Goal: Task Accomplishment & Management: Use online tool/utility

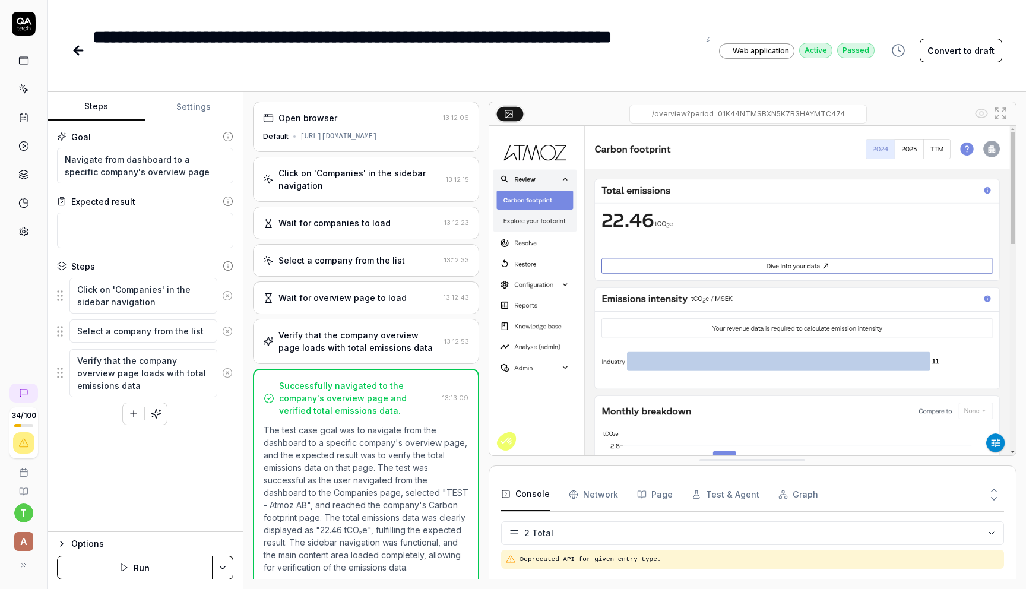
click at [148, 570] on button "Run" at bounding box center [135, 568] width 156 height 24
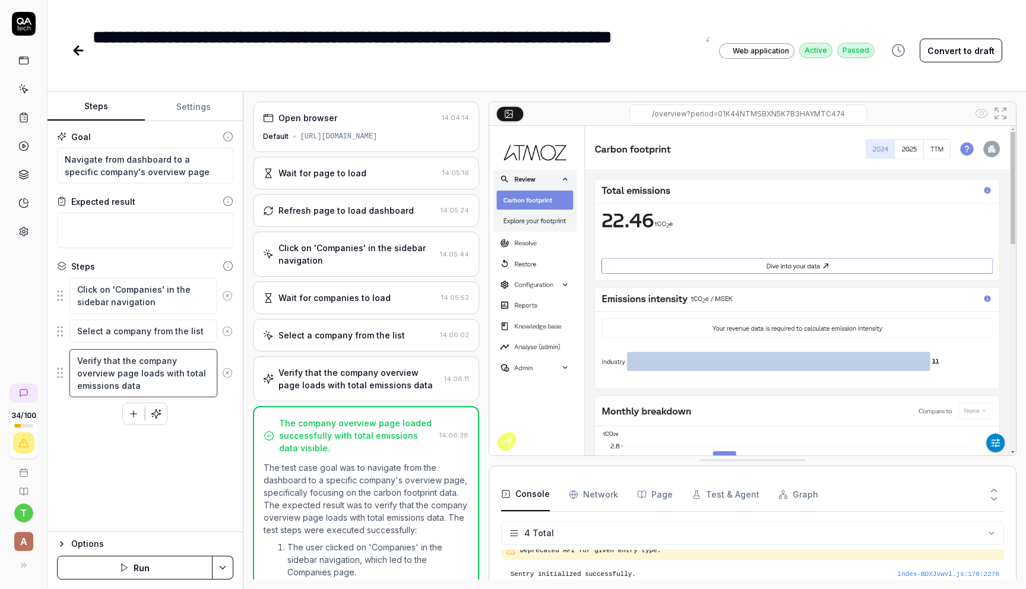
click at [180, 372] on textarea "Verify that the company overview page loads with total emissions data" at bounding box center [143, 373] width 148 height 48
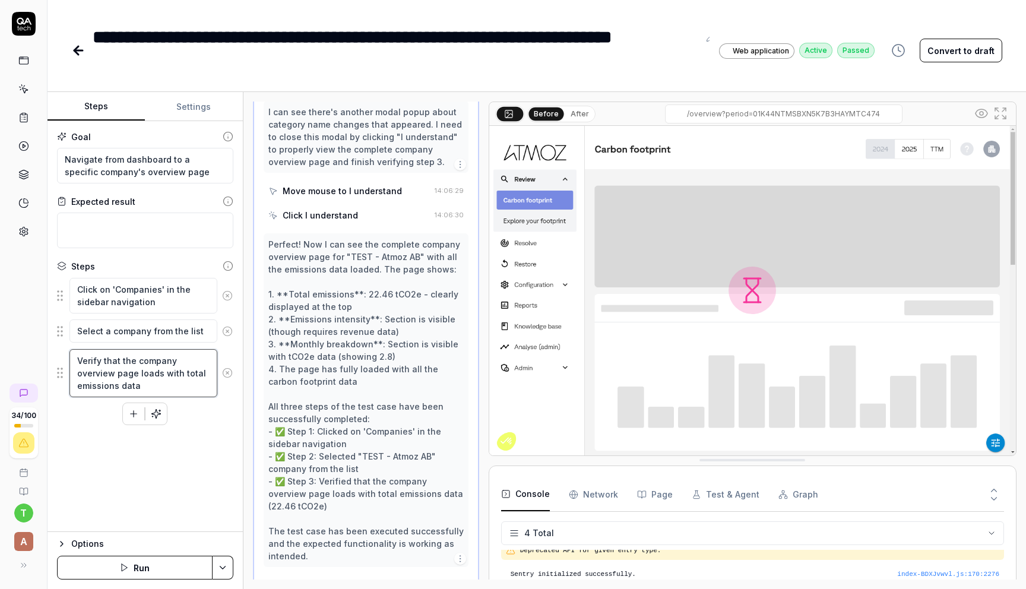
scroll to position [865, 0]
click at [181, 371] on textarea "Verify that the company overview page loads with total emissions data" at bounding box center [143, 373] width 148 height 48
click at [143, 385] on textarea "Verify that the company overview page loads with total emissions data" at bounding box center [143, 373] width 148 height 48
click at [181, 371] on textarea "Verify that the company overview page loads with total emissions data" at bounding box center [143, 373] width 148 height 48
click at [192, 113] on button "Settings" at bounding box center [193, 107] width 97 height 29
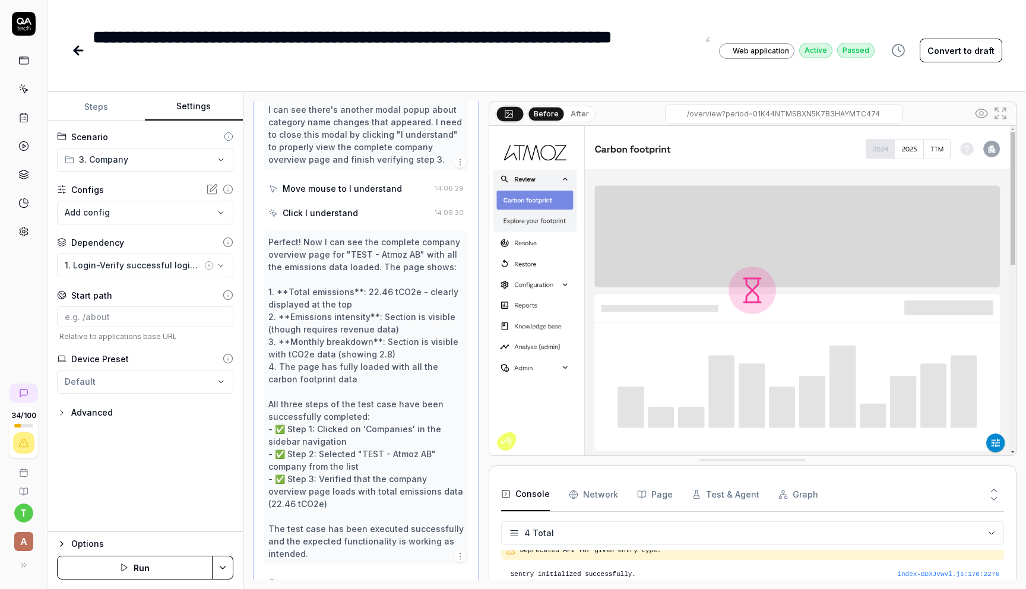
click at [102, 112] on button "Steps" at bounding box center [96, 107] width 97 height 29
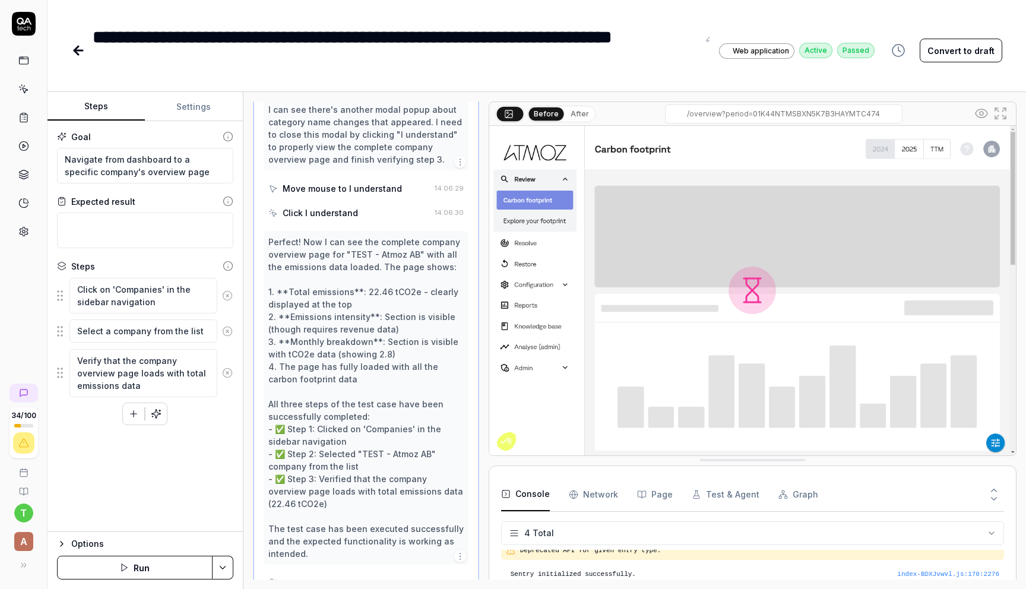
click at [210, 103] on button "Settings" at bounding box center [193, 107] width 97 height 29
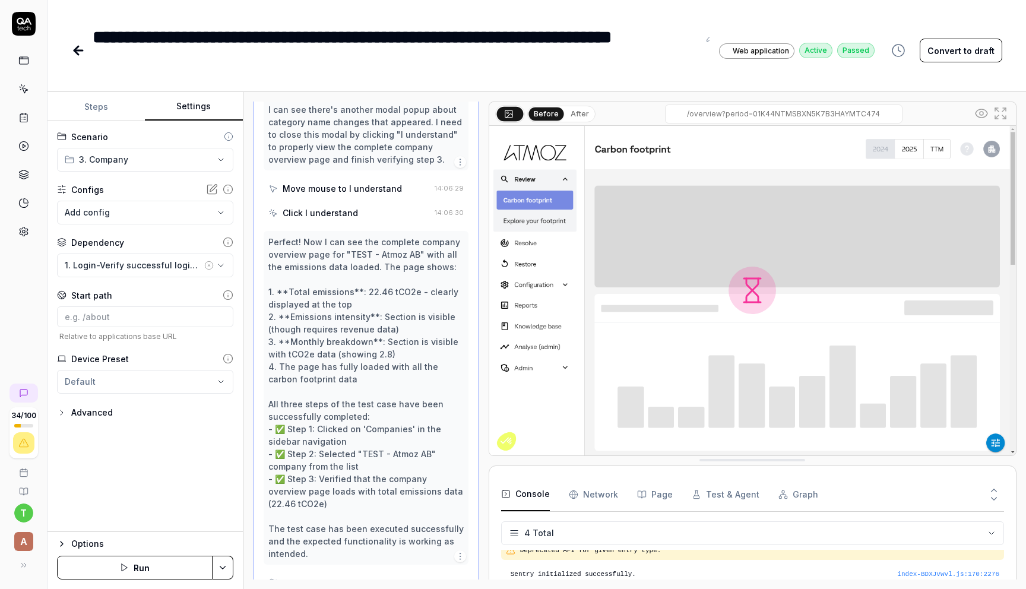
click at [105, 110] on button "Steps" at bounding box center [96, 107] width 97 height 29
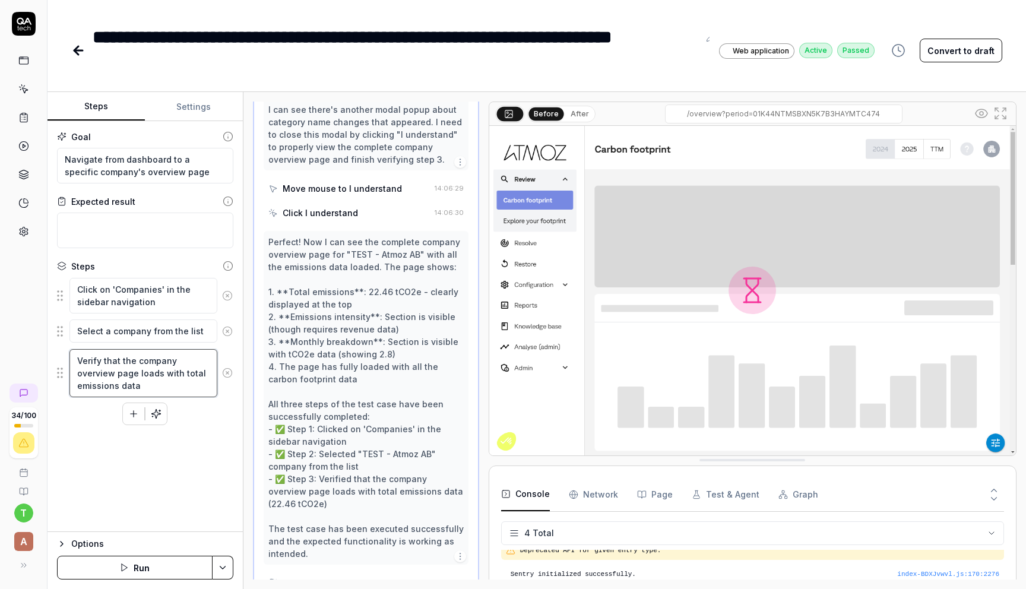
click at [148, 388] on textarea "Verify that the company overview page loads with total emissions data" at bounding box center [143, 373] width 148 height 48
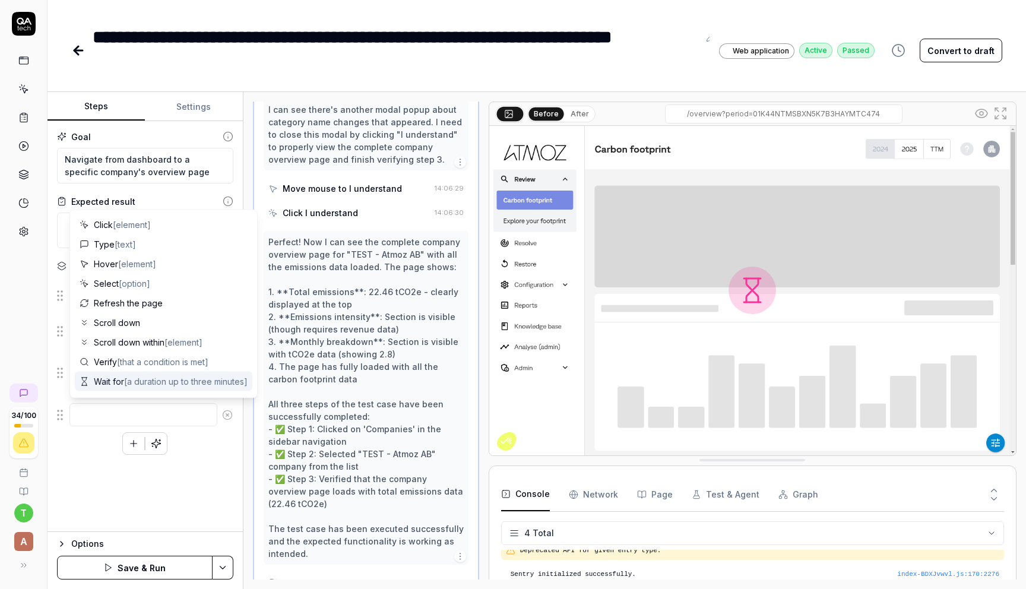
click at [246, 453] on div "Steps Settings Goal Navigate from dashboard to a specific company's overview pa…" at bounding box center [537, 340] width 979 height 497
click at [179, 411] on textarea at bounding box center [143, 414] width 148 height 23
click at [251, 190] on div "Open browser 14:04:14 Default [URL][DOMAIN_NAME] Wait for page to load 14:05:16…" at bounding box center [635, 340] width 783 height 497
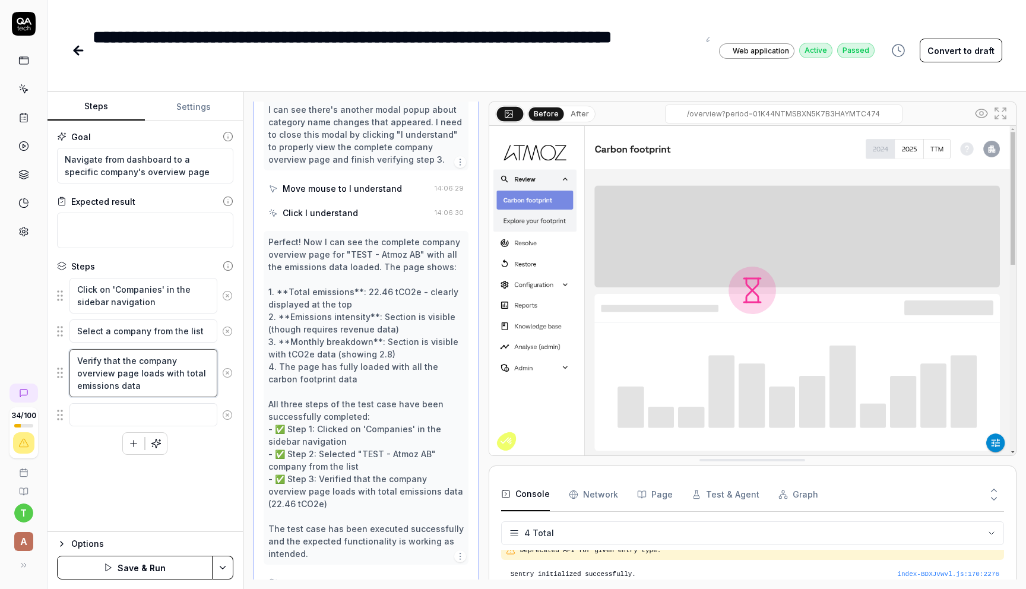
click at [181, 378] on textarea "Verify that the company overview page loads with total emissions data" at bounding box center [143, 373] width 148 height 48
click at [149, 381] on textarea "Verify that the company overview page loads with total emissions data" at bounding box center [143, 373] width 148 height 48
type textarea "*"
type textarea "Verify that the company overview page loads with total emissions data,"
type textarea "*"
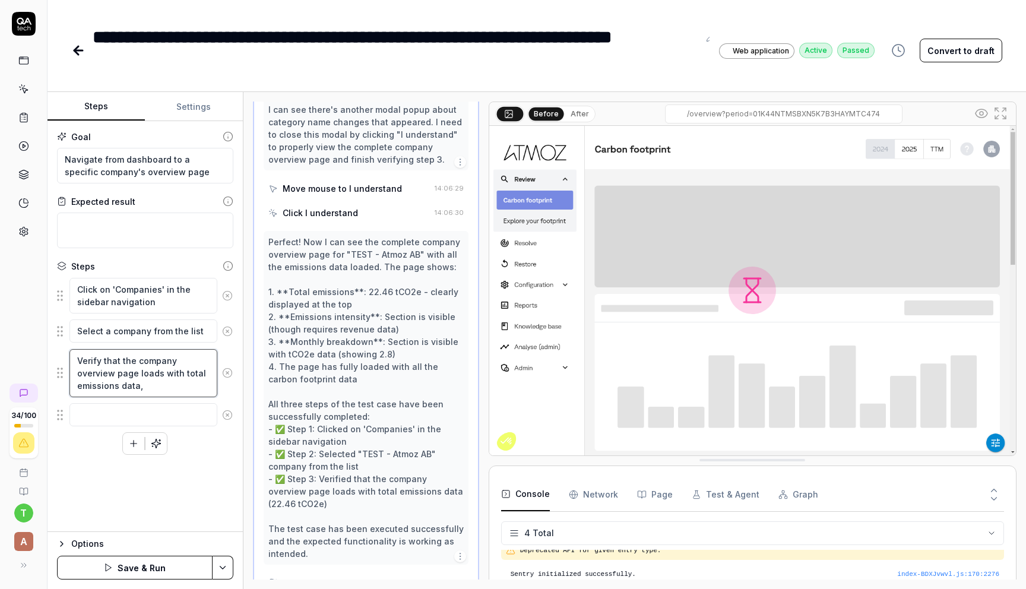
type textarea "Verify that the company overview page loads with total emissions data,"
click at [105, 407] on textarea at bounding box center [143, 414] width 148 height 23
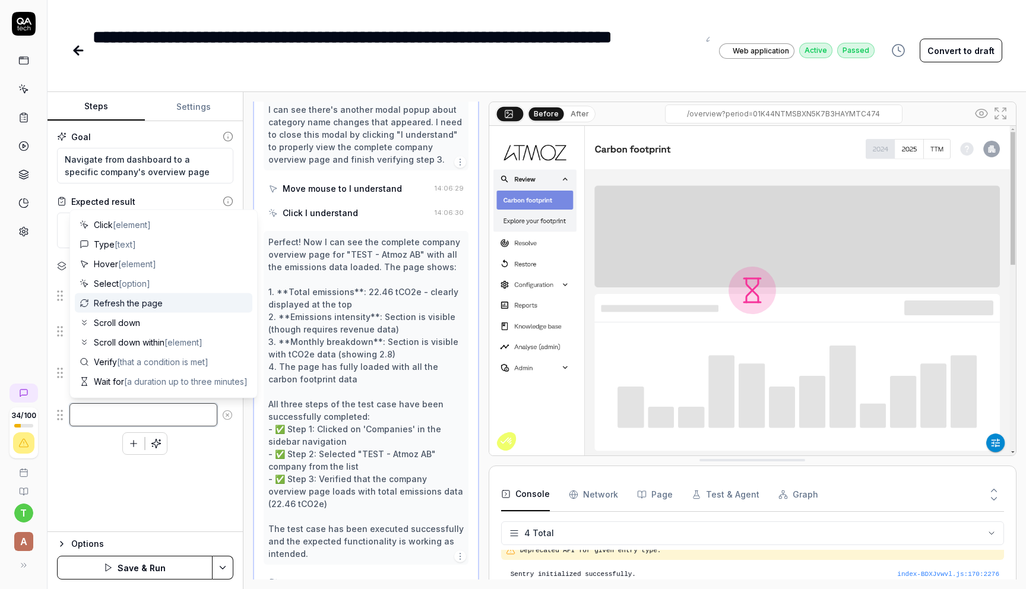
type textarea "*"
type textarea "c"
type textarea "*"
type textarea "cl"
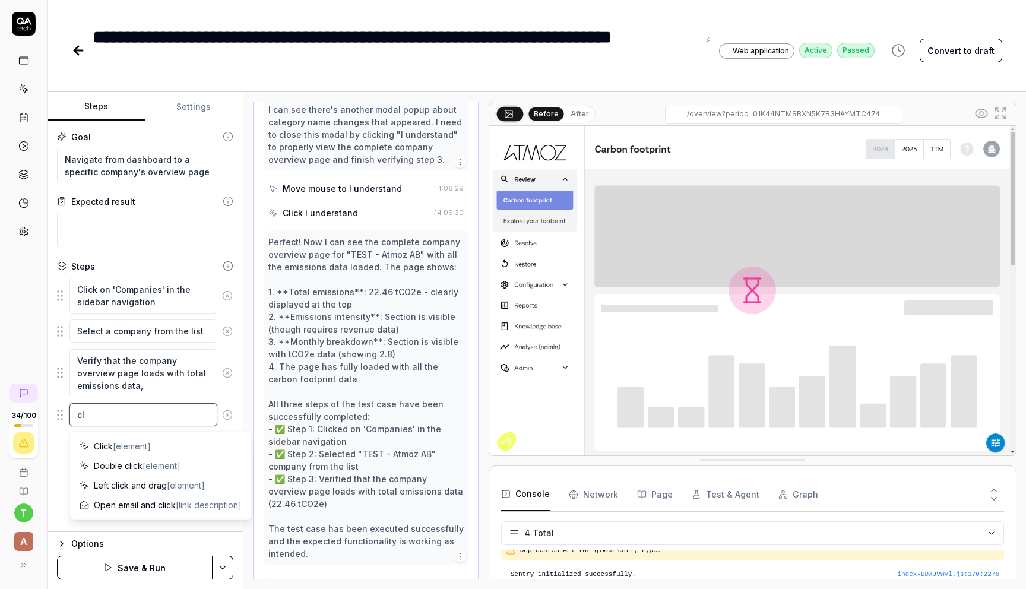
type textarea "*"
type textarea "cli"
type textarea "*"
type textarea "click"
type textarea "*"
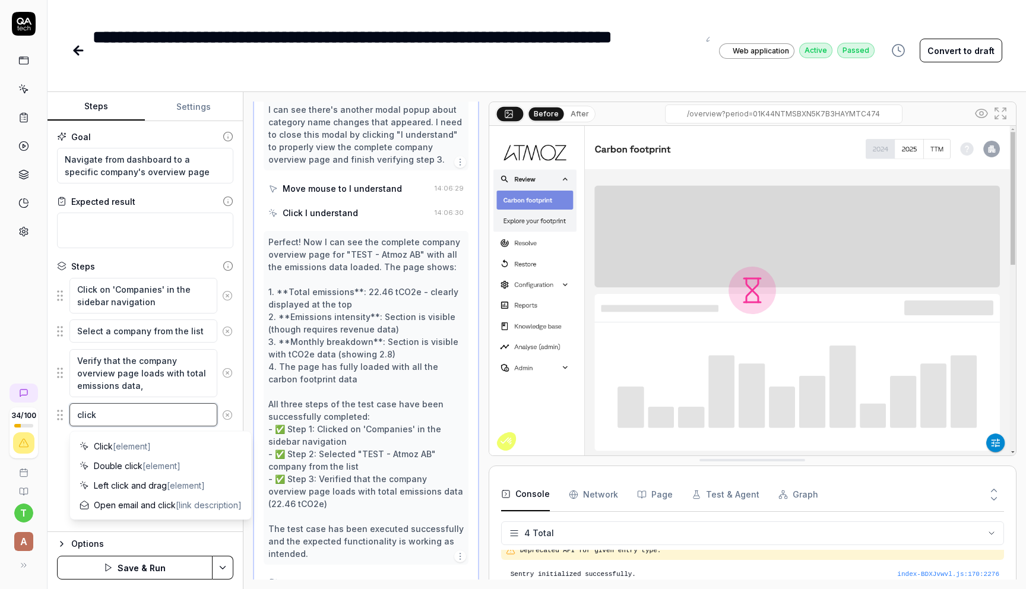
type textarea "clic"
type textarea "*"
type textarea "cli"
type textarea "*"
type textarea "cl"
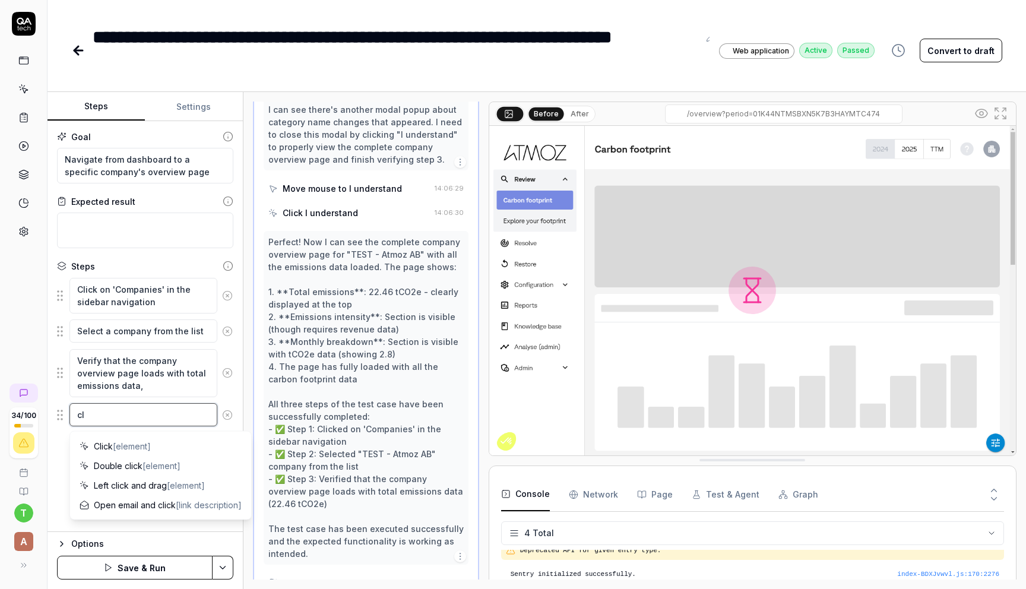
type textarea "*"
type textarea "clo"
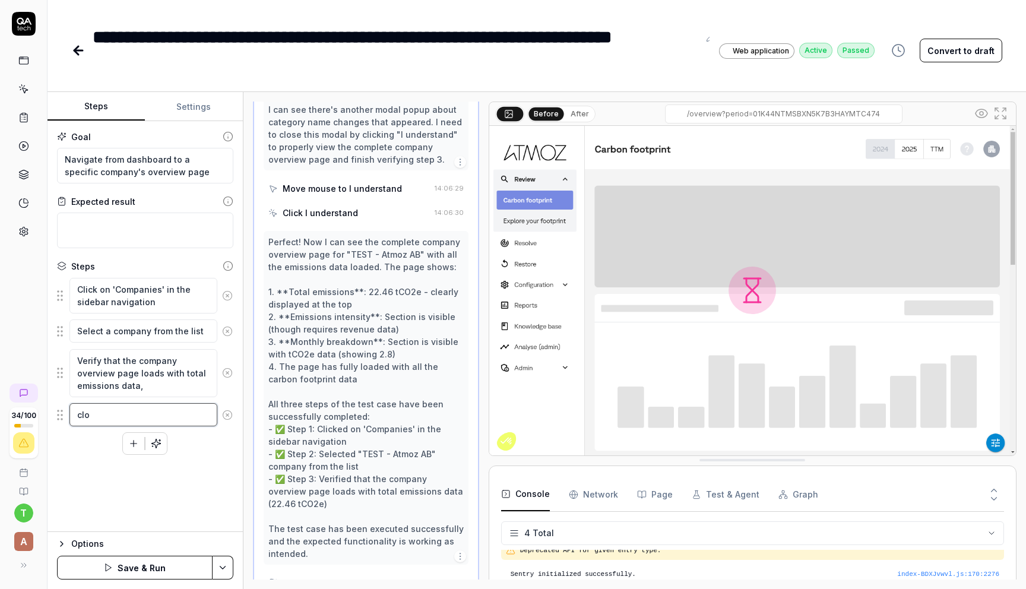
type textarea "*"
type textarea "clos"
type textarea "*"
type textarea "close"
type textarea "*"
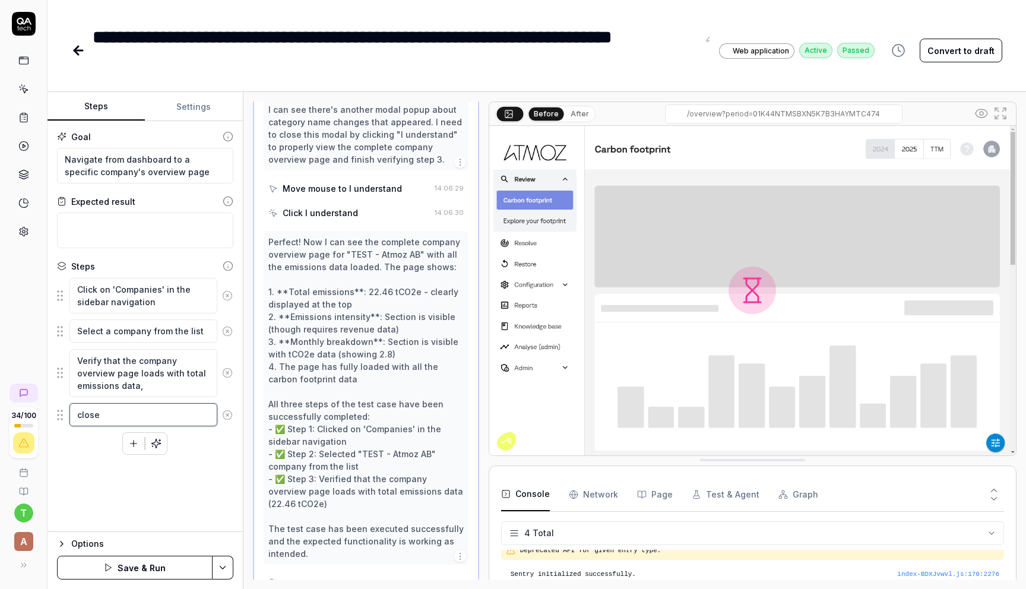
type textarea "close"
type textarea "*"
type textarea "close t"
type textarea "*"
type textarea "close th"
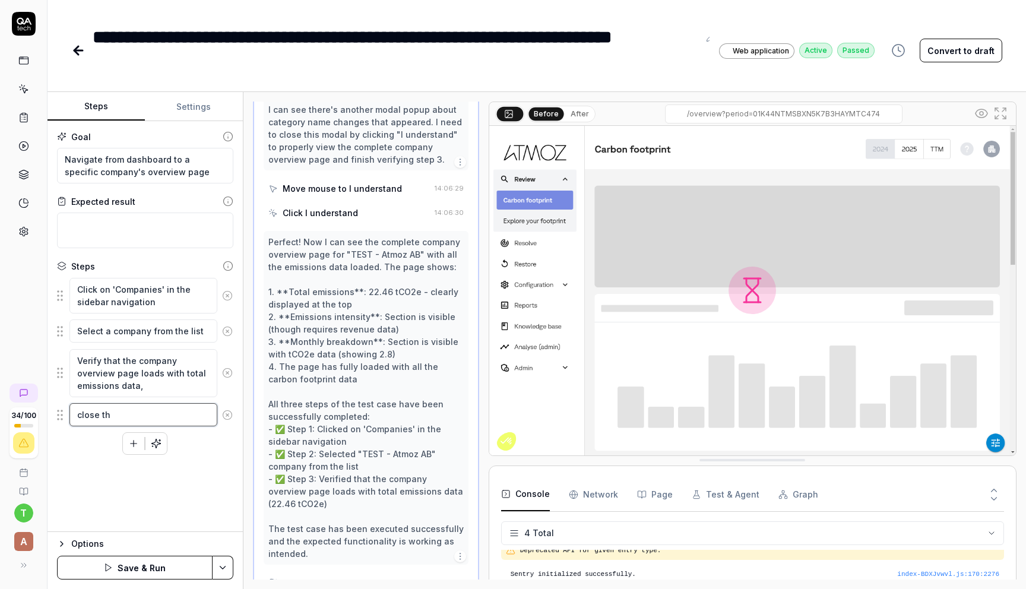
type textarea "*"
type textarea "close the"
type textarea "*"
type textarea "close the"
type textarea "*"
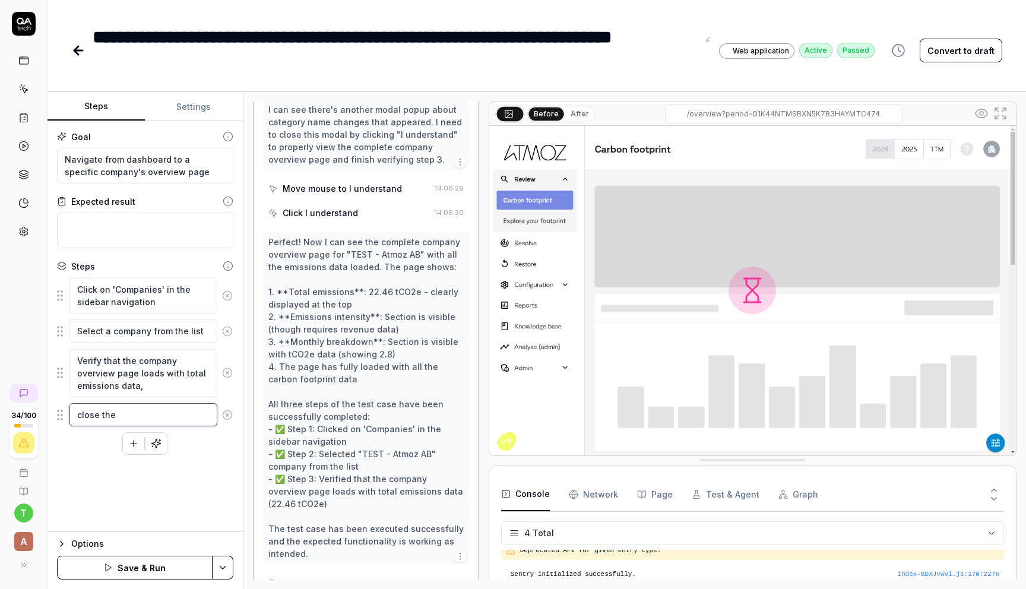
type textarea "close the p"
type textarea "*"
type textarea "close the po"
type textarea "*"
type textarea "close the pop"
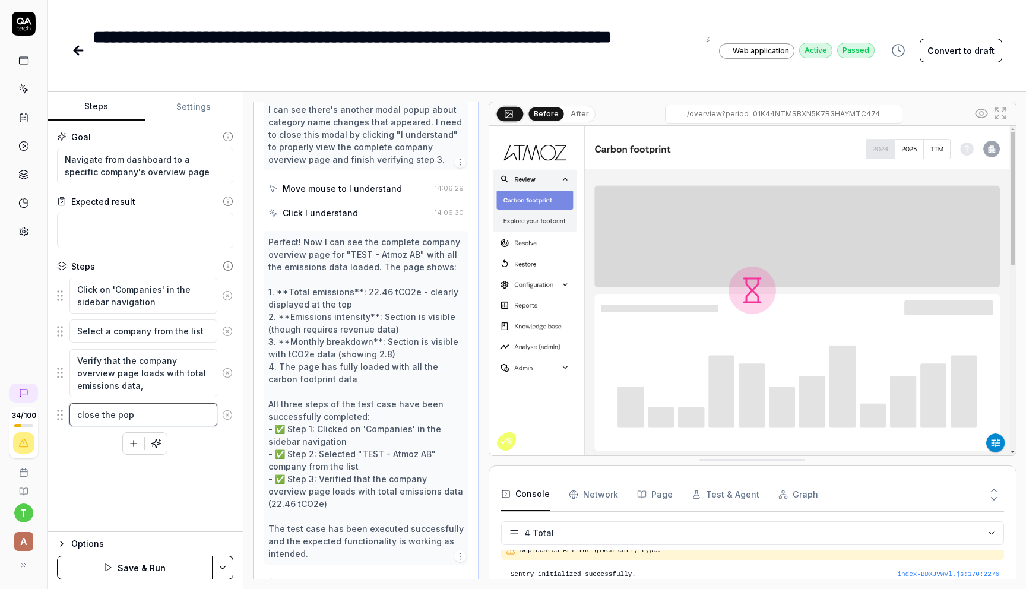
type textarea "*"
type textarea "close the popu"
type textarea "*"
type textarea "close the popup"
type textarea "*"
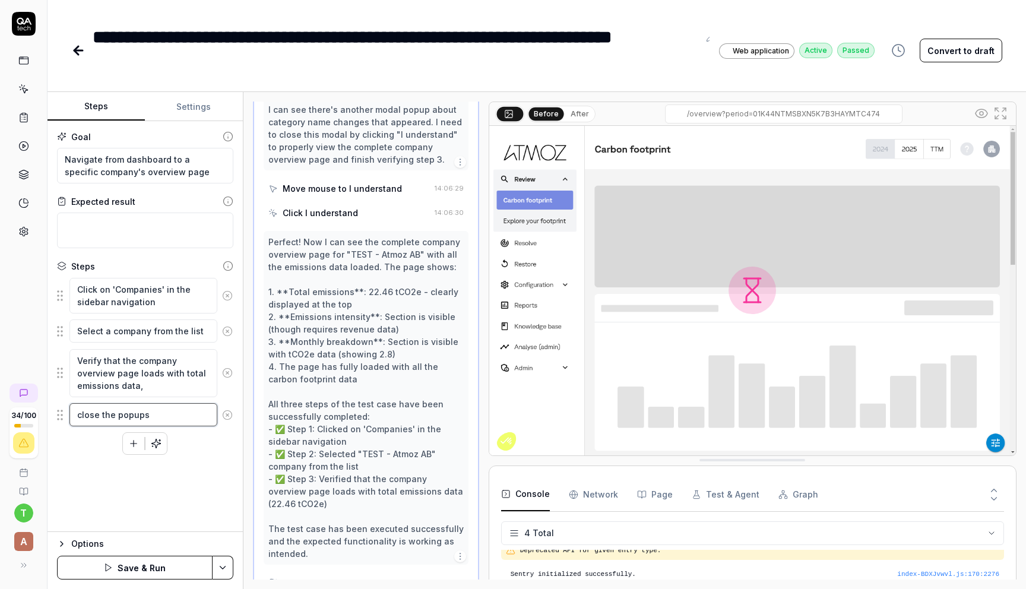
type textarea "close the popups"
click at [238, 440] on div "Goal Navigate from dashboard to a specific company's overview page Expected res…" at bounding box center [145, 326] width 195 height 411
drag, startPoint x: 63, startPoint y: 414, endPoint x: 64, endPoint y: 359, distance: 55.3
click at [64, 359] on fieldset "Click on 'Companies' in the sidebar navigation Select a company from the list V…" at bounding box center [145, 352] width 176 height 150
click at [156, 361] on textarea "close the popups" at bounding box center [143, 360] width 148 height 23
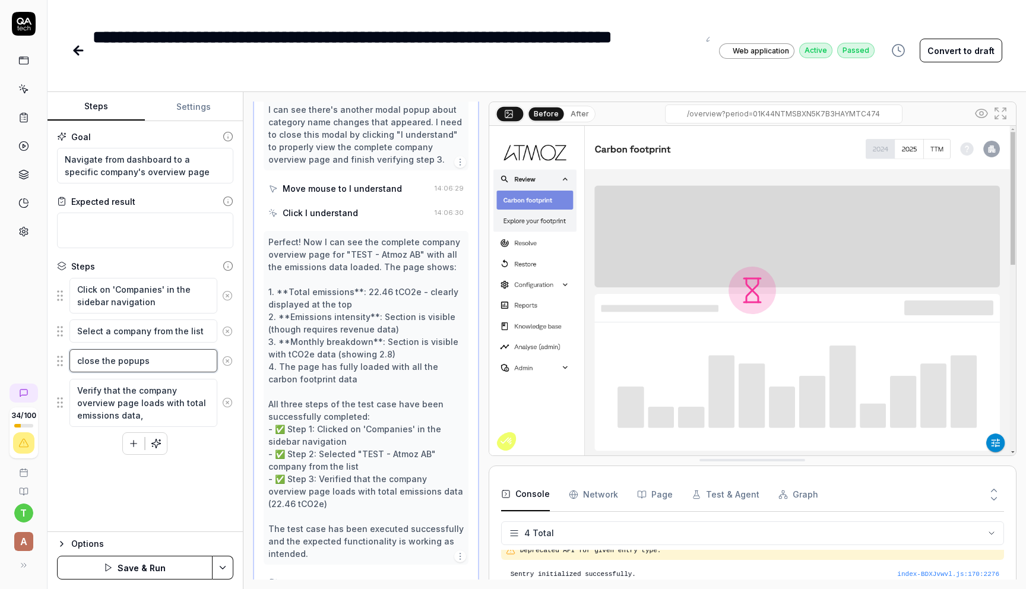
type textarea "*"
type textarea "close the popups"
type textarea "*"
type textarea "close the popups t"
type textarea "*"
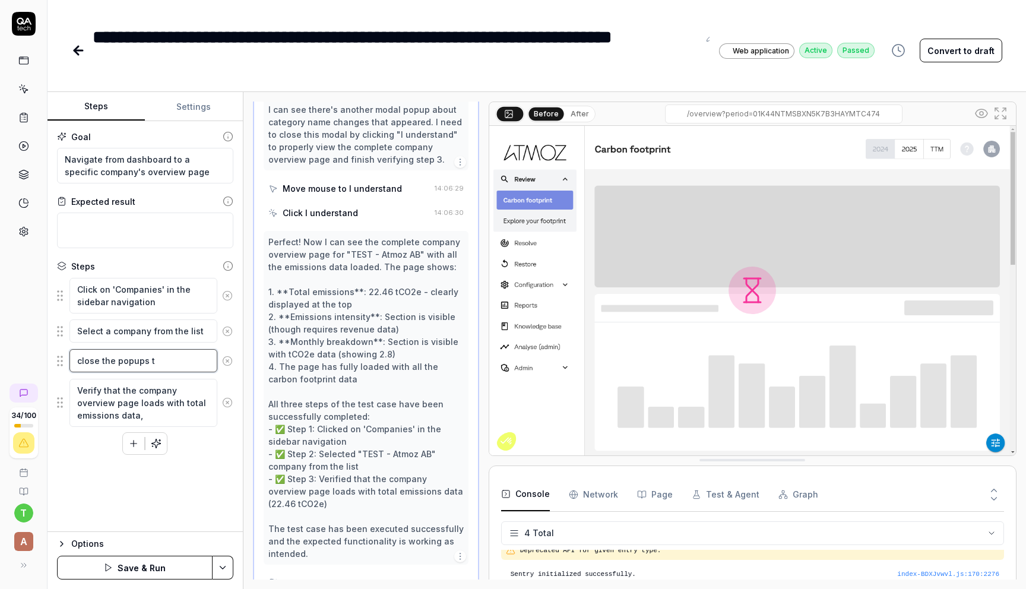
type textarea "close the popups th"
type textarea "*"
type textarea "close the popups tha"
type textarea "*"
type textarea "close the popups that"
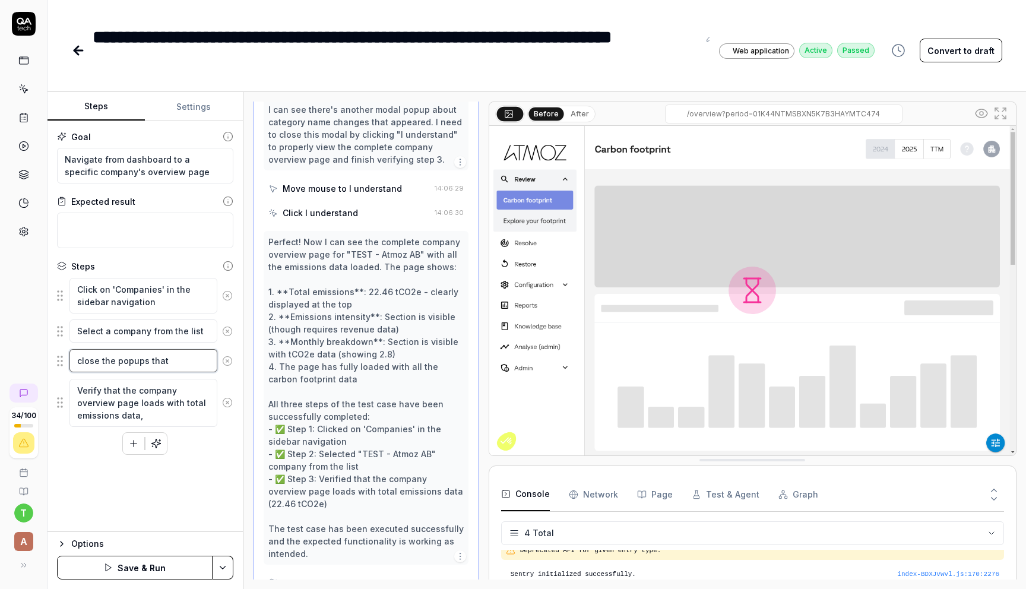
type textarea "*"
type textarea "close the popups that"
type textarea "*"
type textarea "close the popups that l"
type textarea "*"
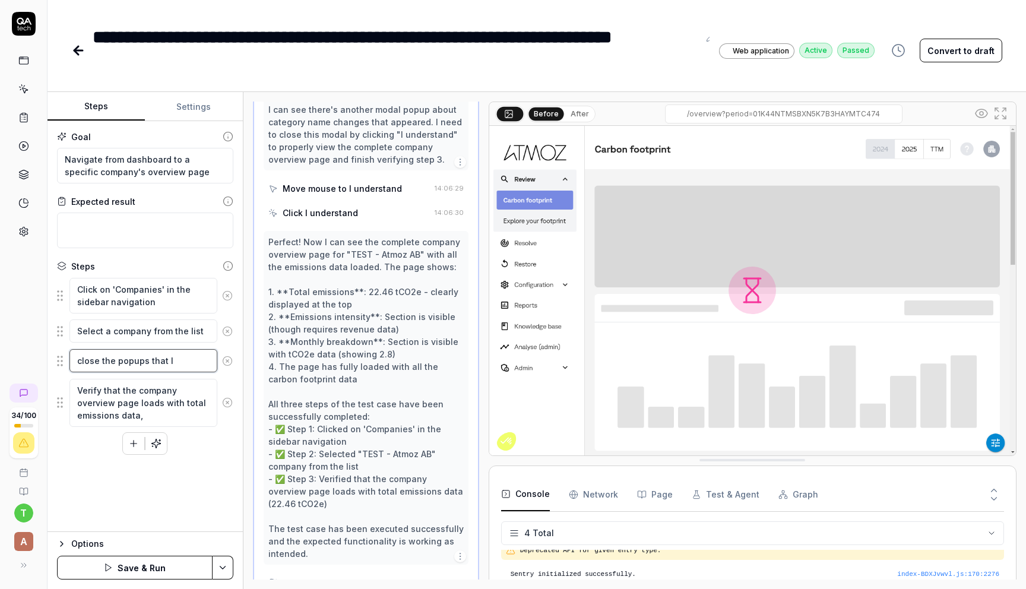
type textarea "close the popups that lo"
type textarea "*"
type textarea "close the popups that loa"
type textarea "*"
type textarea "close the popups that load"
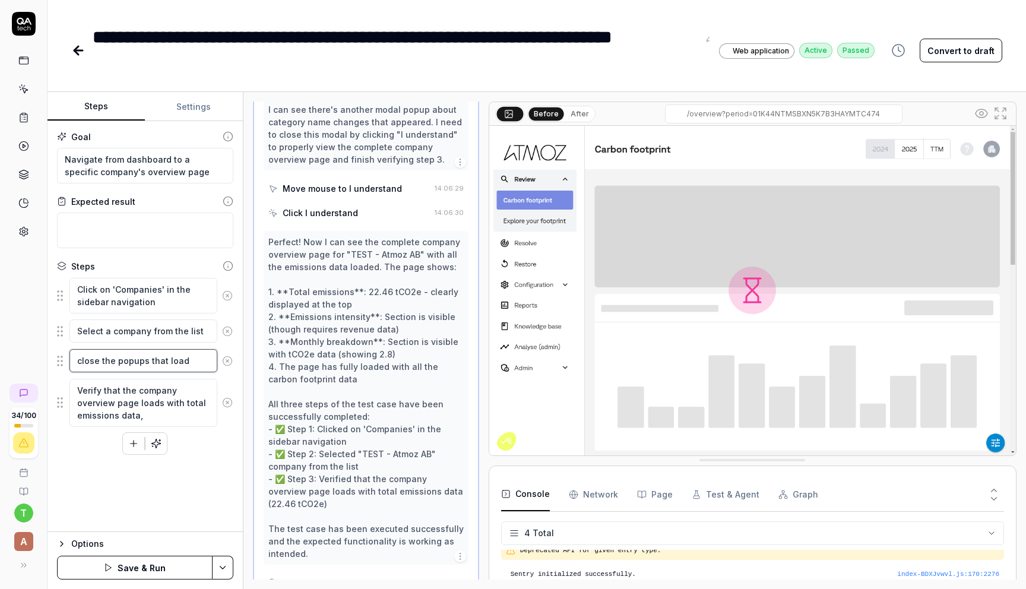
type textarea "*"
type textarea "close the popups that loadi"
type textarea "*"
type textarea "close the popups that loadin"
type textarea "*"
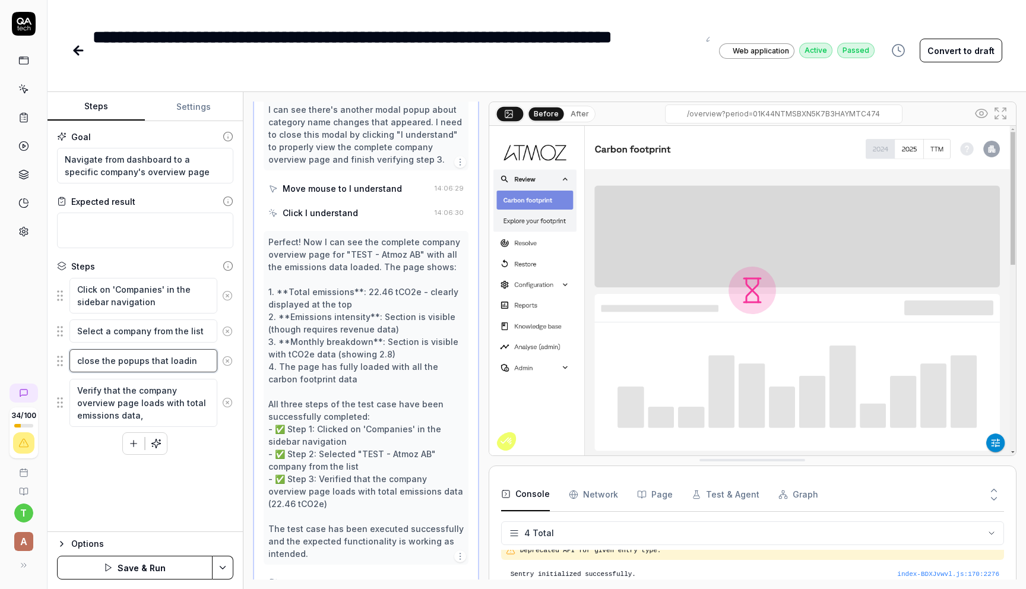
type textarea "close the popups that loading"
type textarea "*"
type textarea "close the popups that loading."
click at [157, 417] on textarea "Verify that the company overview page loads with total emissions data," at bounding box center [143, 403] width 148 height 48
click at [182, 402] on textarea "Verify that the company overview page loads with total emissions data," at bounding box center [143, 403] width 148 height 48
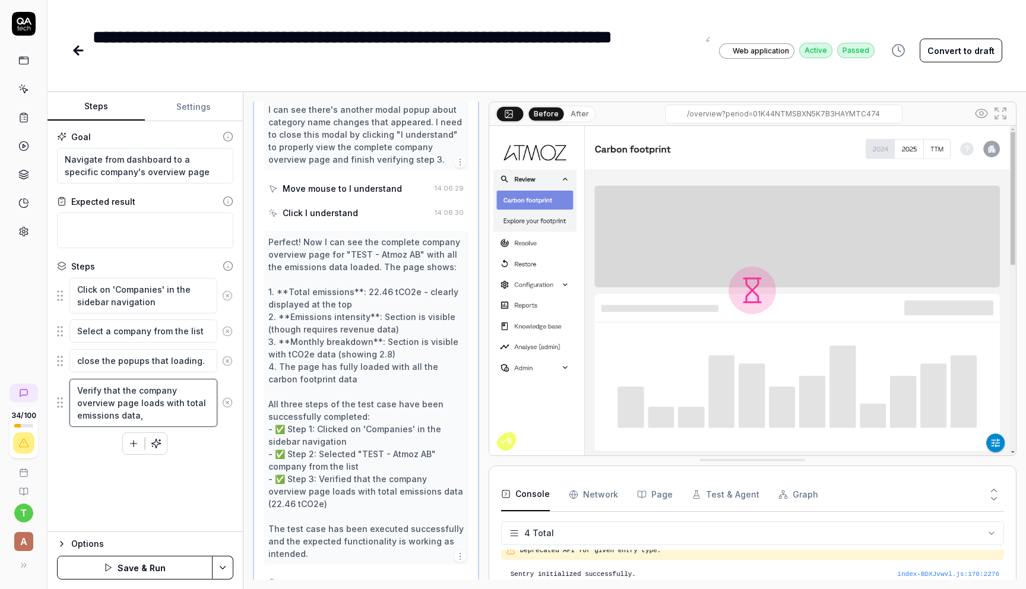
click at [191, 402] on textarea "Verify that the company overview page loads with total emissions data," at bounding box center [143, 403] width 148 height 48
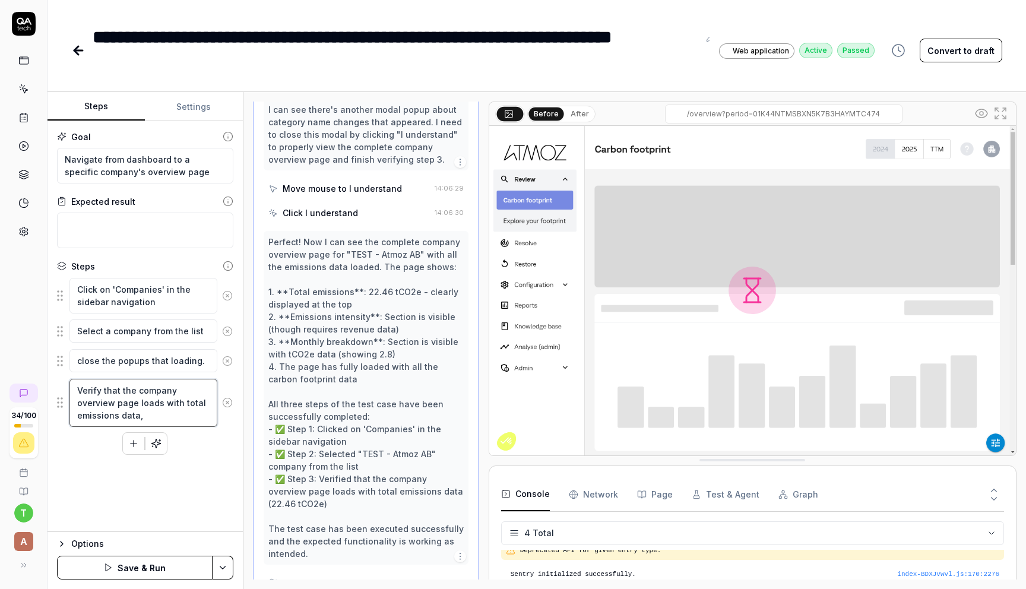
type textarea "*"
type textarea "Verify that the company overview page loads with f emissions data,"
type textarea "*"
type textarea "Verify that the company overview page loads with fo emissions data,"
type textarea "*"
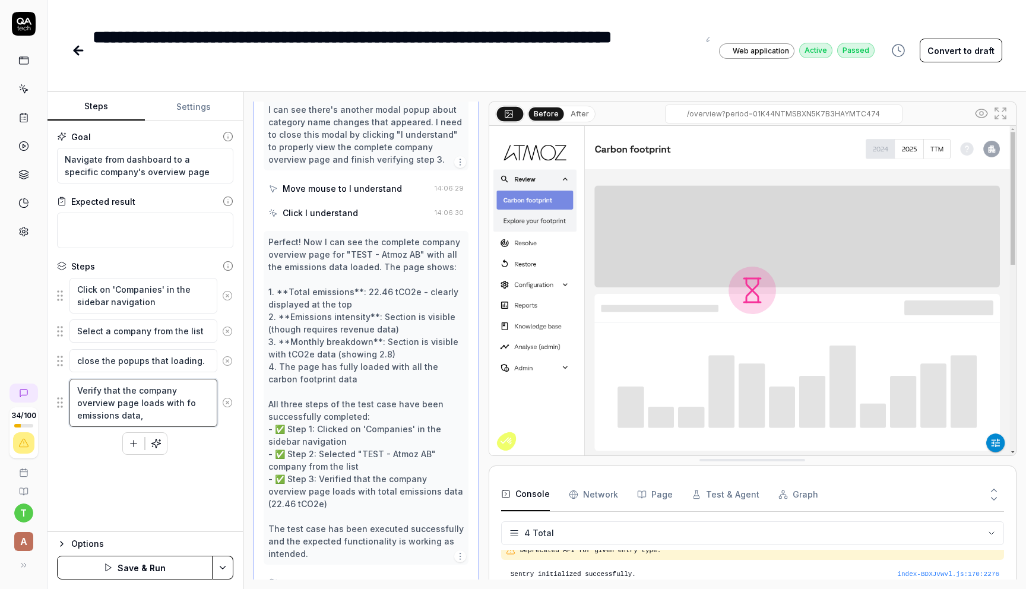
type textarea "Verify that the company overview page loads with fol emissions data,"
type textarea "*"
type textarea "Verify that the company overview page loads with foll emissions data,"
type textarea "*"
type textarea "Verify that the company overview page loads with follo emissions data,"
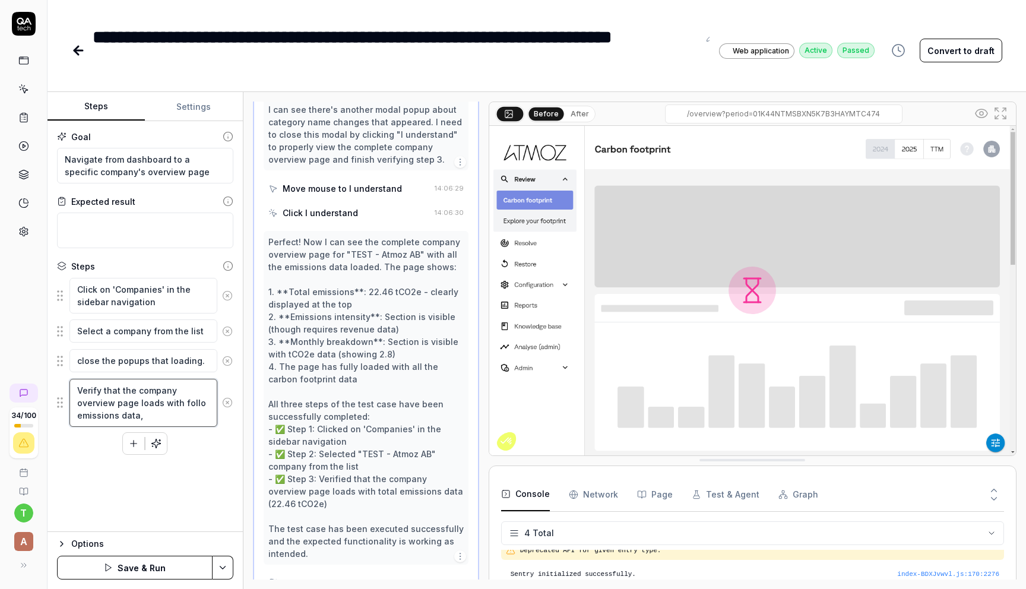
type textarea "*"
type textarea "Verify that the company overview page loads with follow emissions data,"
type textarea "*"
type textarea "Verify that the company overview page loads with followi emissions data,"
type textarea "*"
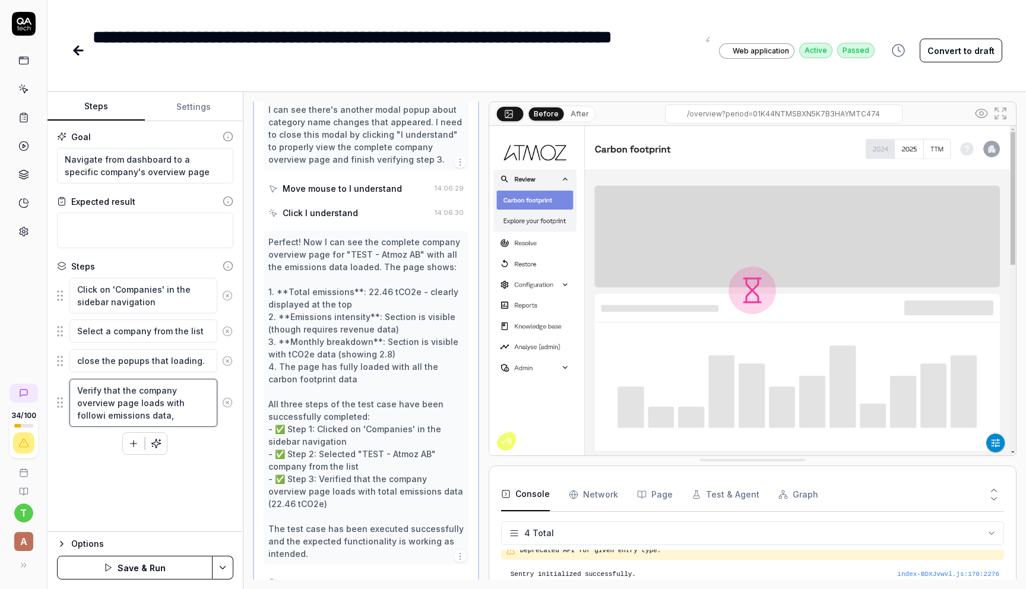
type textarea "Verify that the company overview page loads with followin emissions data,"
type textarea "*"
type textarea "Verify that the company overview page loads with following emissions data,"
type textarea "*"
type textarea "Verify that the company overview page loads with following emissions data,"
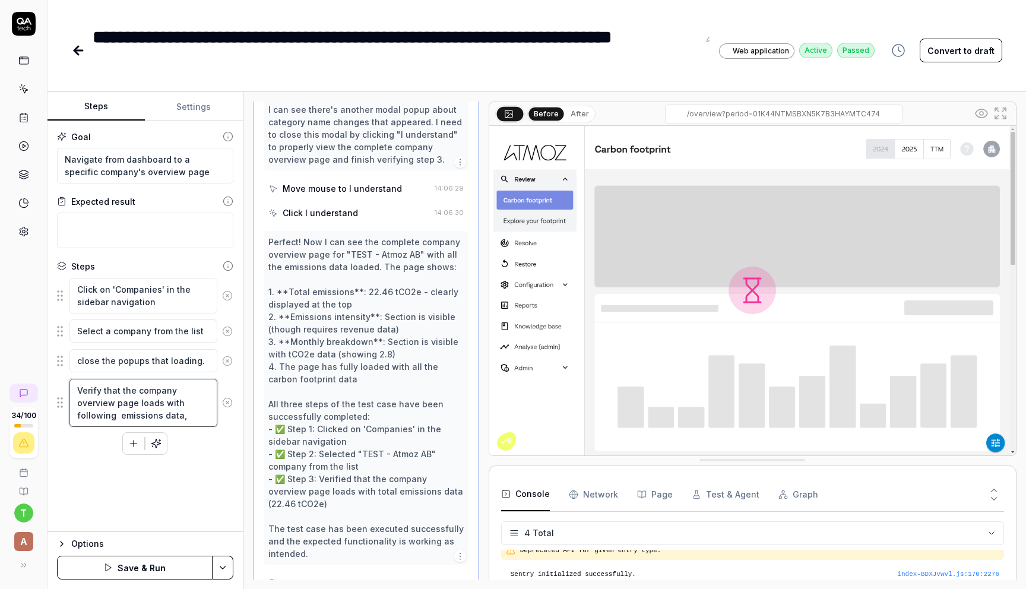
type textarea "*"
type textarea "Verify that the company overview page loads with following c emissions data,"
type textarea "*"
type textarea "Verify that the company overview page loads with following co emissions data,"
type textarea "*"
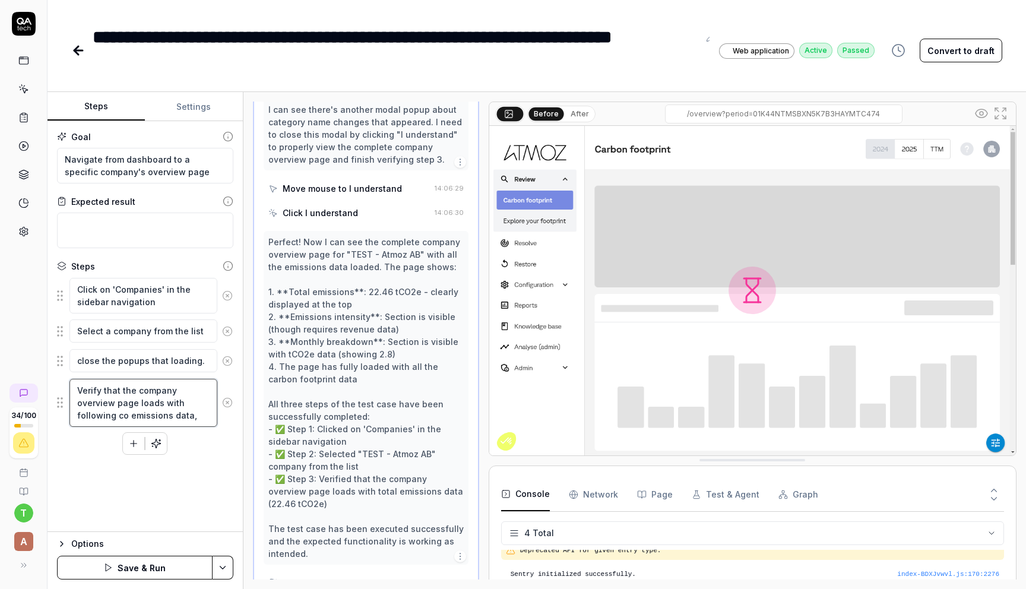
type textarea "Verify that the company overview page loads with following com emissions data,"
type textarea "*"
type textarea "Verify that the company overview page loads with following comp emissions data,"
type textarea "*"
type textarea "Verify that the company overview page loads with following compo emissions data,"
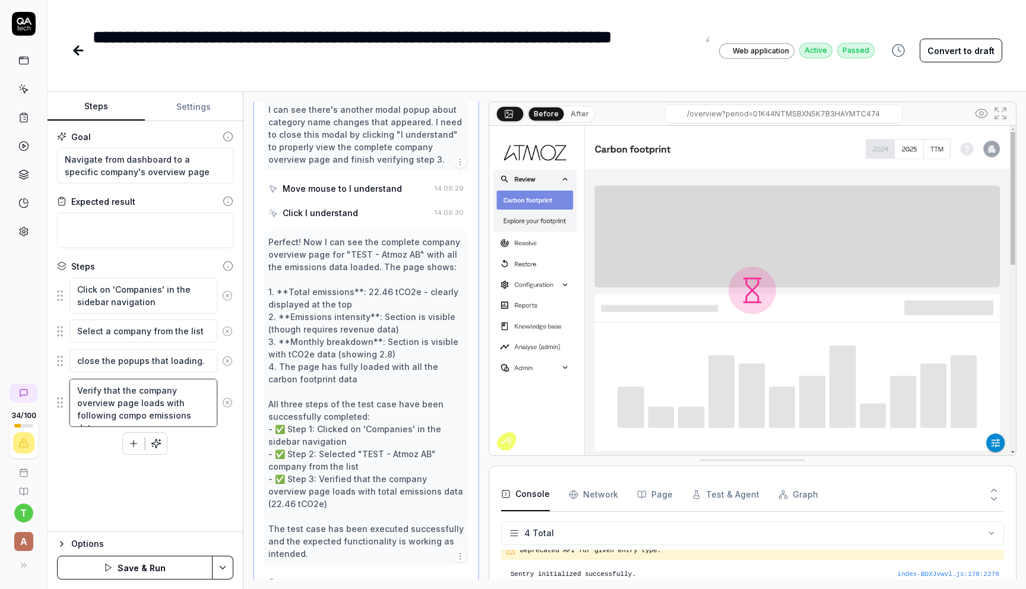
type textarea "*"
type textarea "Verify that the company overview page loads with following compon emissions dat…"
type textarea "*"
type textarea "Verify that the company overview page loads with following compone emissions da…"
type textarea "*"
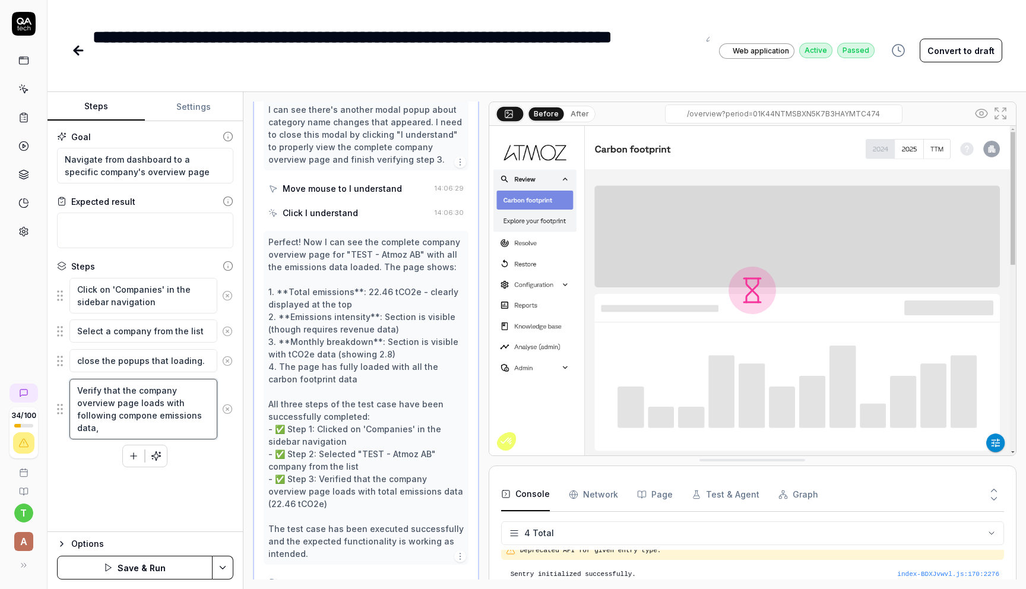
type textarea "Verify that the company overview page loads with following compon emissions dat…"
type textarea "*"
type textarea "Verify that the company overview page loads with following compo emissions data,"
type textarea "*"
type textarea "Verify that the company overview page loads with following comp emissions data,"
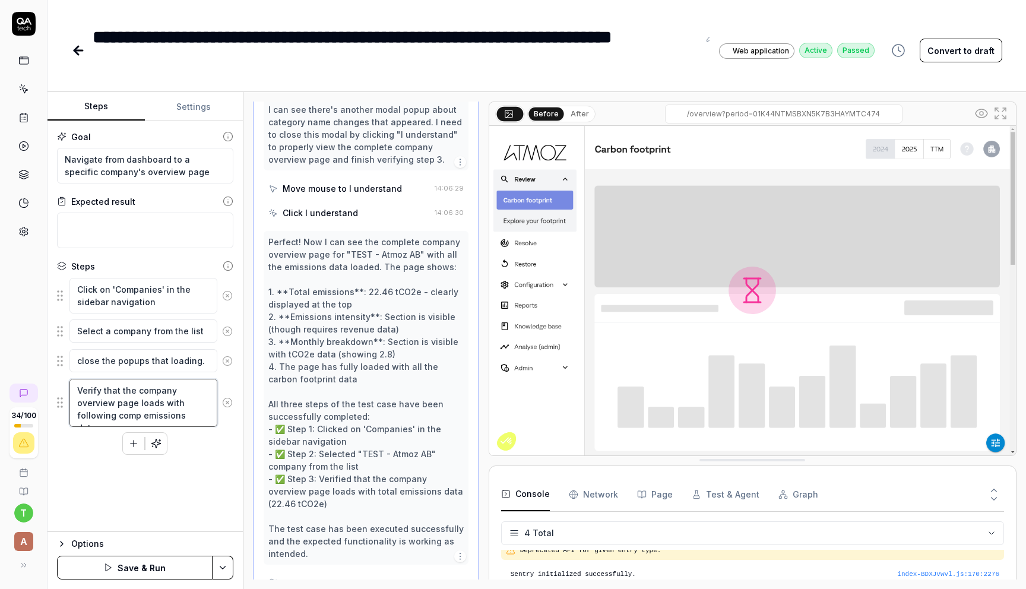
type textarea "*"
type textarea "Verify that the company overview page loads with following com emissions data,"
type textarea "*"
type textarea "Verify that the company overview page loads with following co emissions data,"
type textarea "*"
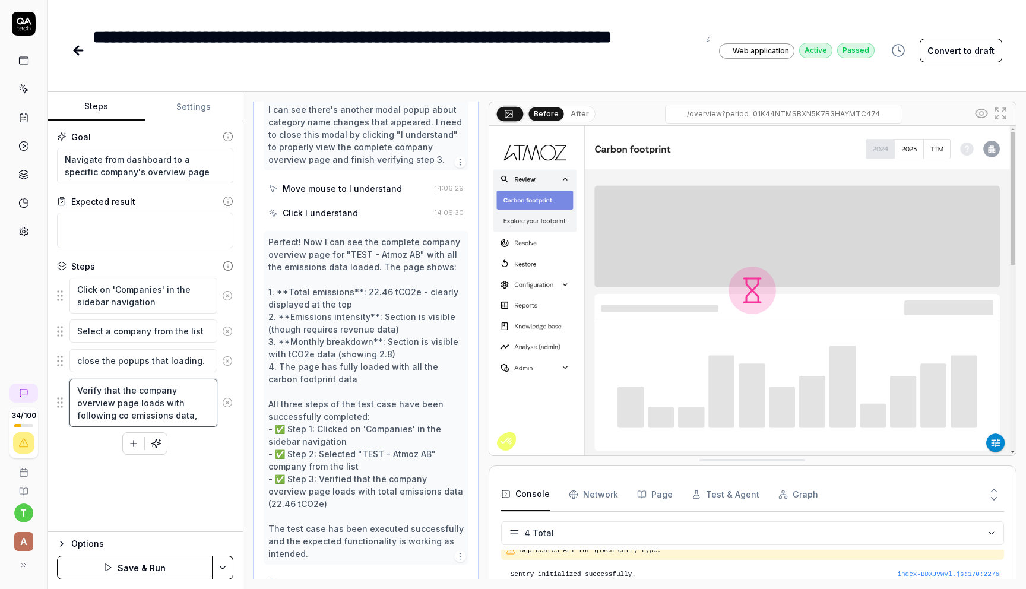
type textarea "Verify that the company overview page loads with following c emissions data,"
type textarea "*"
type textarea "Verify that the company overview page loads with following emissions data,"
type textarea "*"
type textarea "Verify that the company overview page loads with following s emissions data,"
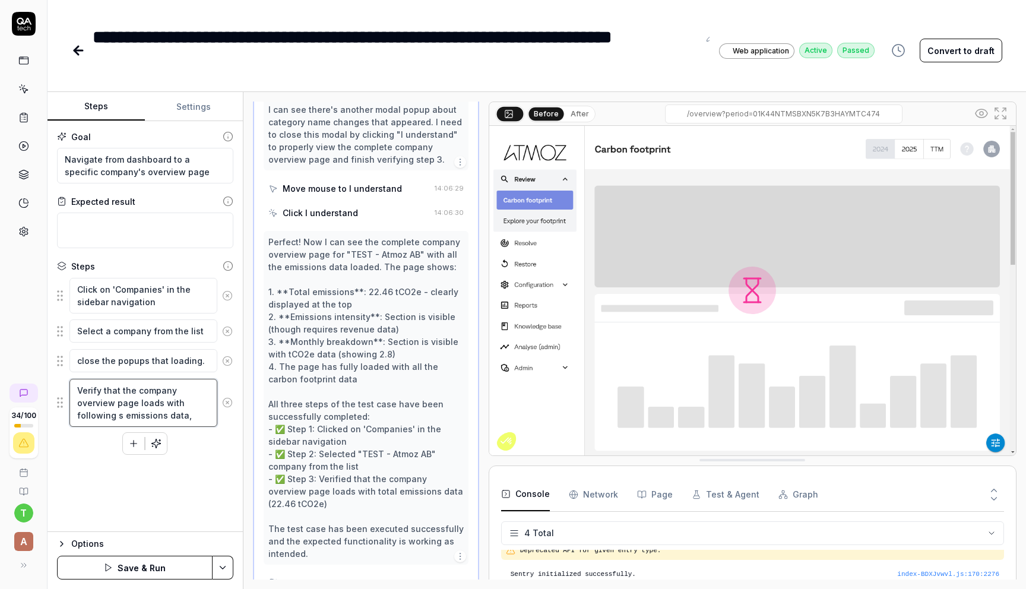
type textarea "*"
type textarea "Verify that the company overview page loads with following se emissions data,"
type textarea "*"
type textarea "Verify that the company overview page loads with following sec emissions data,"
type textarea "*"
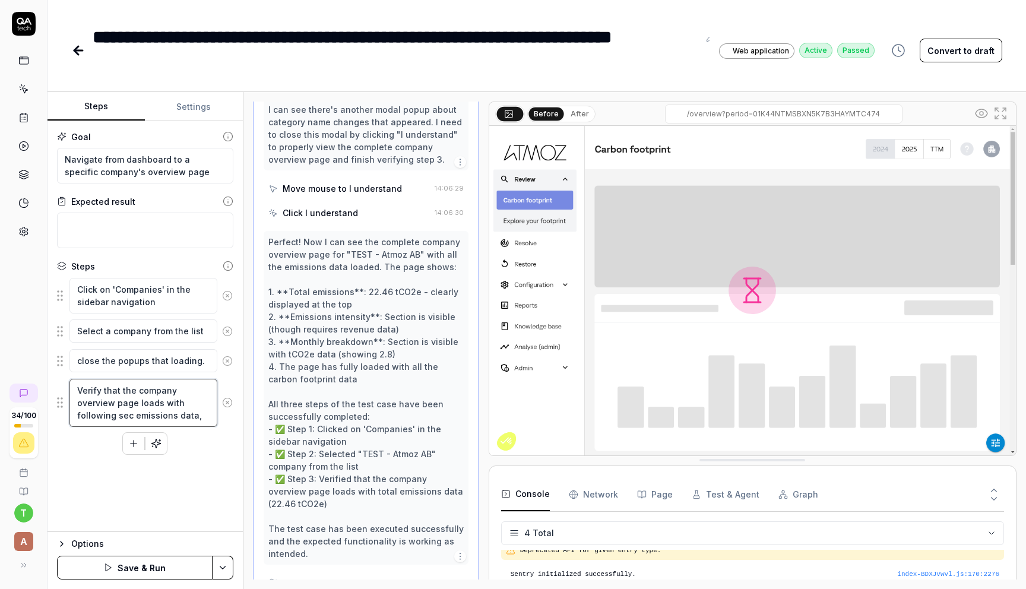
type textarea "Verify that the company overview page loads with following sect emissions data,"
type textarea "*"
type textarea "Verify that the company overview page loads with following secti emissions data,"
type textarea "*"
type textarea "Verify that the company overview page loads with following sectio emissions dat…"
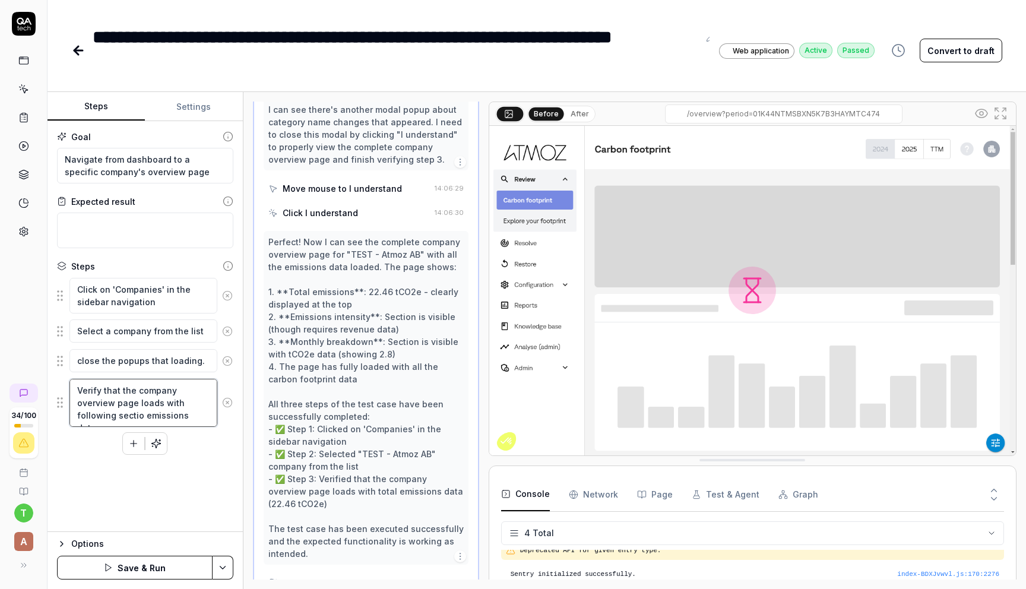
type textarea "*"
type textarea "Verify that the company overview page loads with following section emissions da…"
type textarea "*"
type textarea "Verify that the company overview page loads with following sections emissions d…"
drag, startPoint x: 152, startPoint y: 415, endPoint x: 207, endPoint y: 440, distance: 60.4
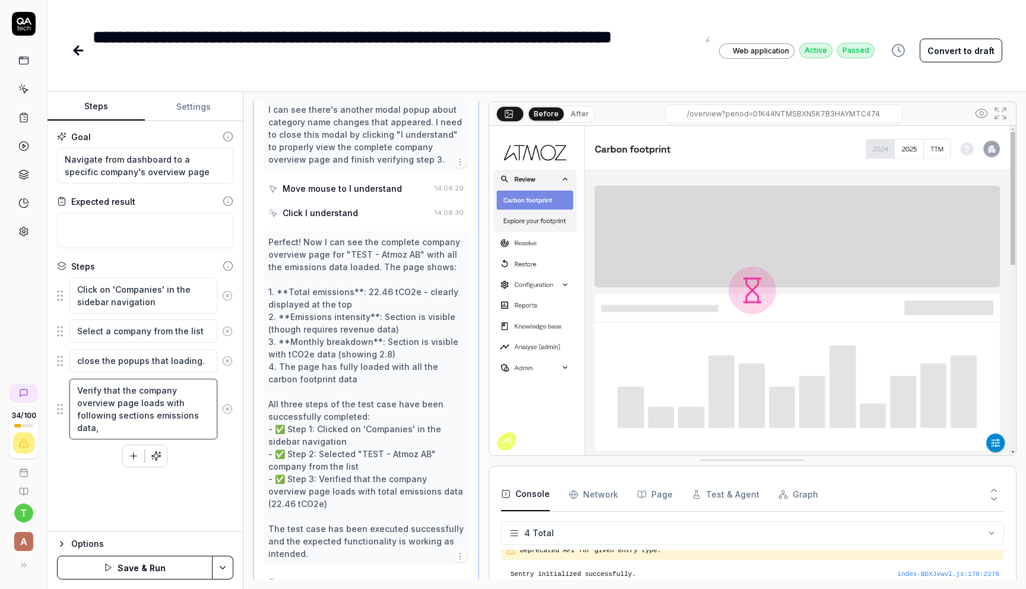
click at [207, 440] on div "Click on 'Companies' in the sidebar navigation Select a company from the list c…" at bounding box center [145, 372] width 176 height 190
type textarea "*"
type textarea "Verify that the company overview page loads with following sections"
type textarea "*"
type textarea "Verify that the company overview page loads with following sections"
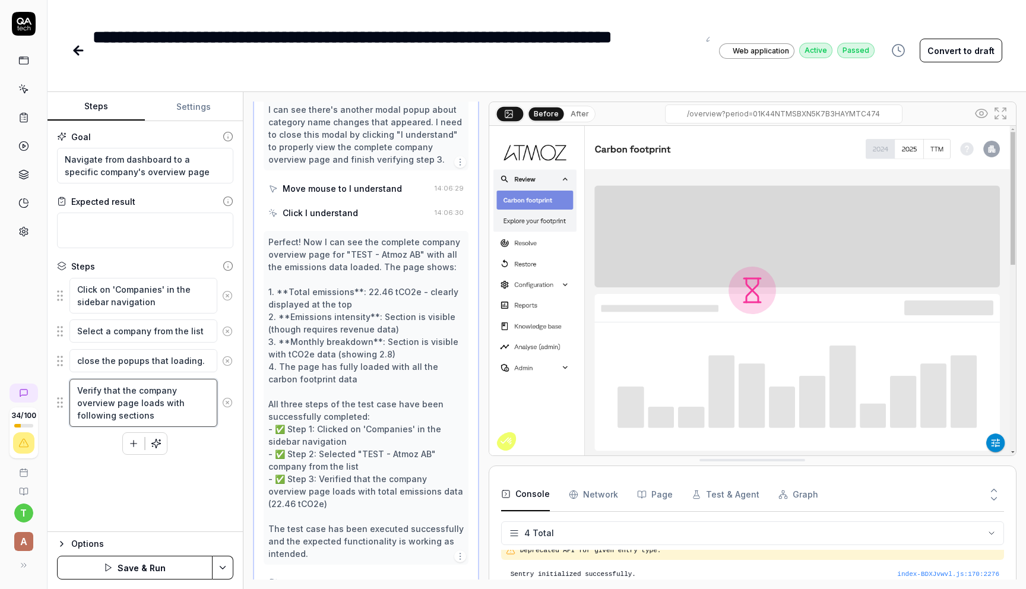
type textarea "*"
type textarea "Verify that the company overview page loads with following sections."
type textarea "*"
type textarea "Verify that the company overview page loads with following sections."
paste textarea "Total emissions"
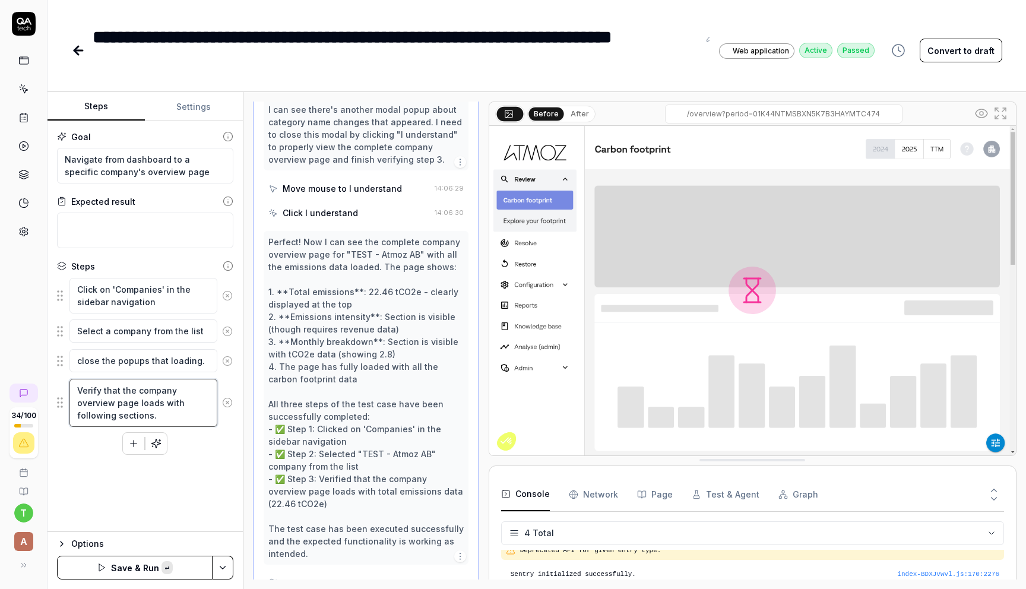
type textarea "*"
type textarea "Verify that the company overview page loads with following sections. Total emis…"
type textarea "*"
type textarea "Verify that the company overview page loads with following sections. Total emis…"
type textarea "*"
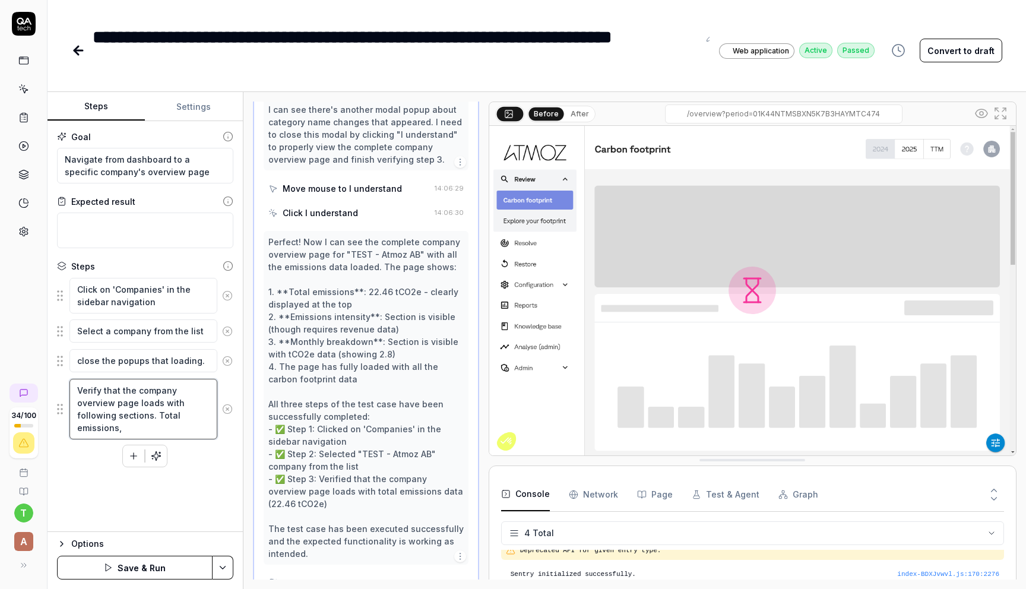
type textarea "Verify that the company overview page loads with following sections. Total emis…"
paste textarea "Emissions intensity"
type textarea "*"
type textarea "Verify that the company overview page loads with following sections. Total emis…"
click at [197, 425] on textarea "Verify that the company overview page loads with following sections. Total emis…" at bounding box center [143, 415] width 148 height 73
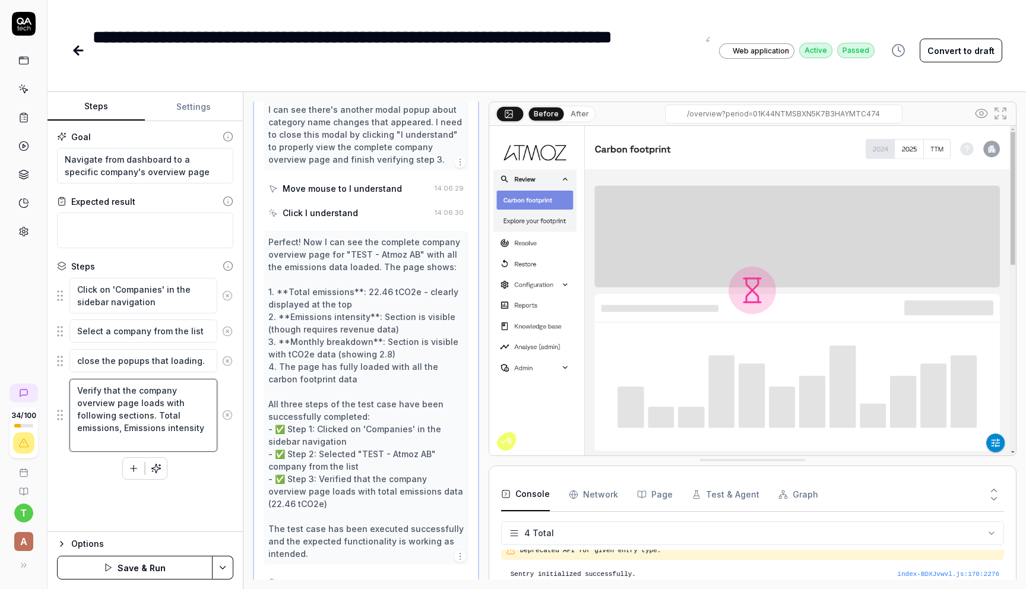
type textarea "*"
type textarea "Verify that the company overview page loads with following sections. Total emis…"
paste textarea "GHG report checklist"
type textarea "*"
type textarea "Verify that the company overview page loads with following sections. Total emis…"
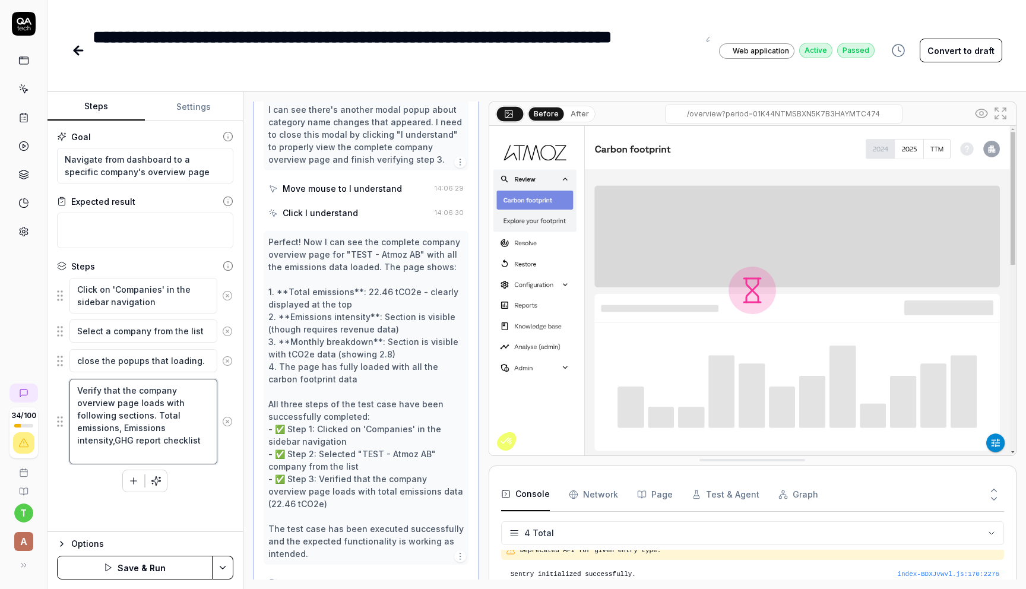
type textarea "*"
type textarea "Verify that the company overview page loads with following sections. Total emis…"
paste textarea "Monthly breakdown"
type textarea "*"
type textarea "Verify that the company overview page loads with following sections. Total emis…"
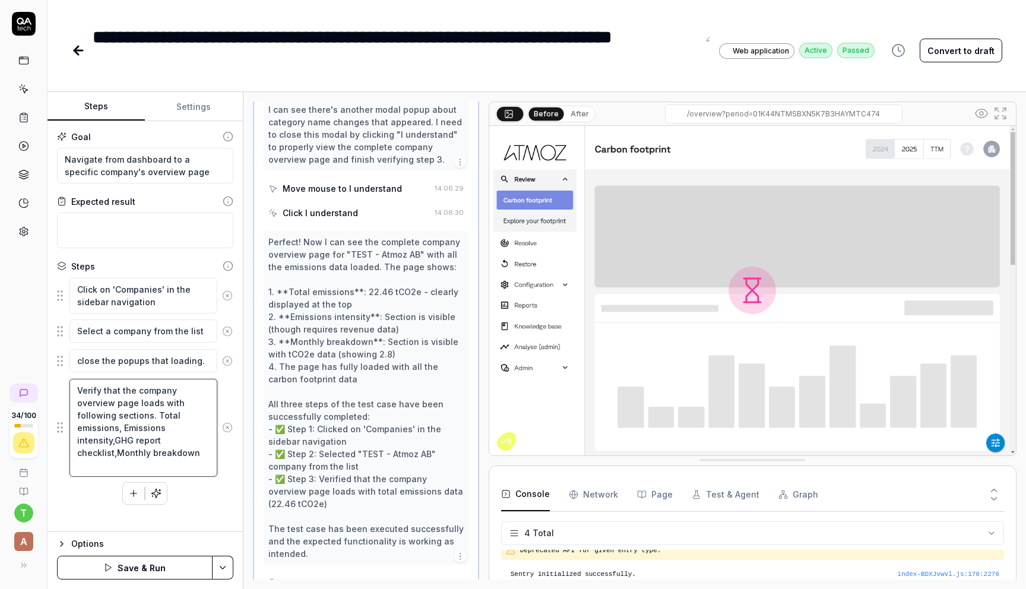
type textarea "*"
type textarea "Verify that the company overview page loads with following sections. Total emis…"
type textarea "*"
type textarea "Verify that the company overview page loads with following sections. Total emis…"
paste textarea "Category breakdown"
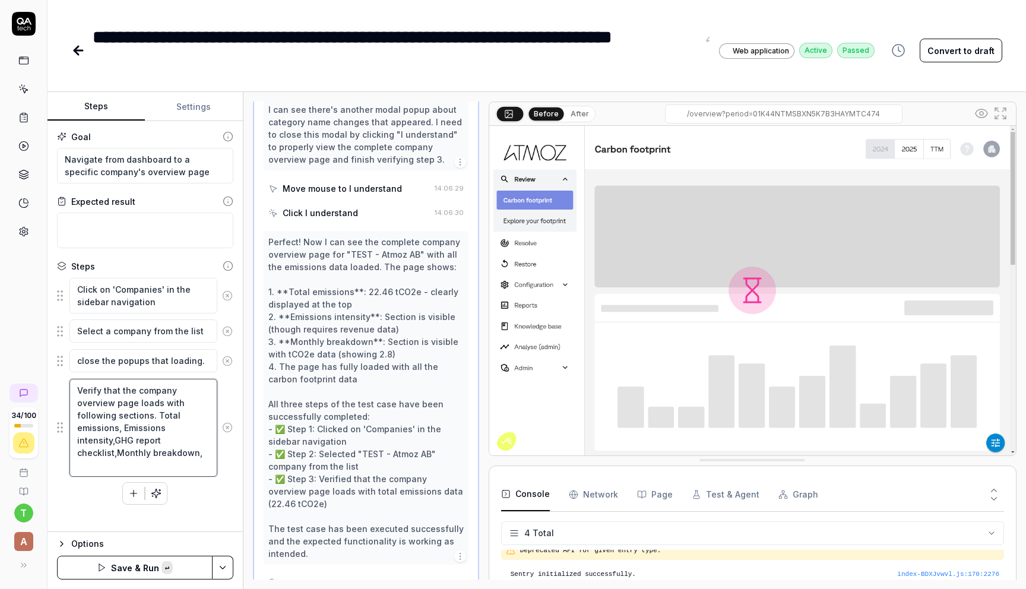
type textarea "*"
type textarea "Verify that the company overview page loads with following sections. Total emis…"
click at [151, 576] on button "Save & Run" at bounding box center [135, 568] width 156 height 24
click at [29, 116] on link at bounding box center [23, 117] width 21 height 21
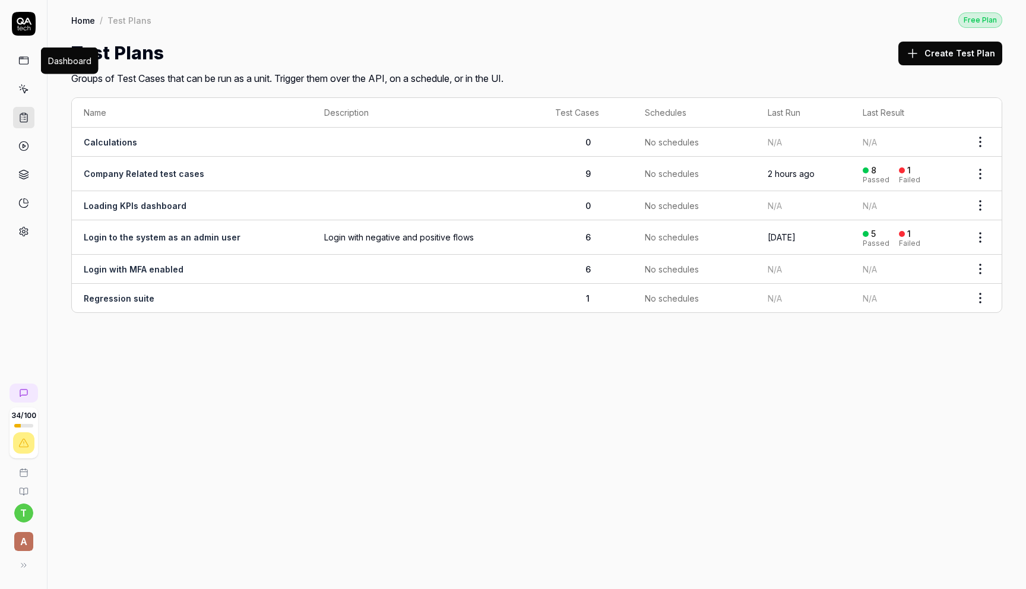
click at [20, 63] on icon at bounding box center [23, 60] width 11 height 11
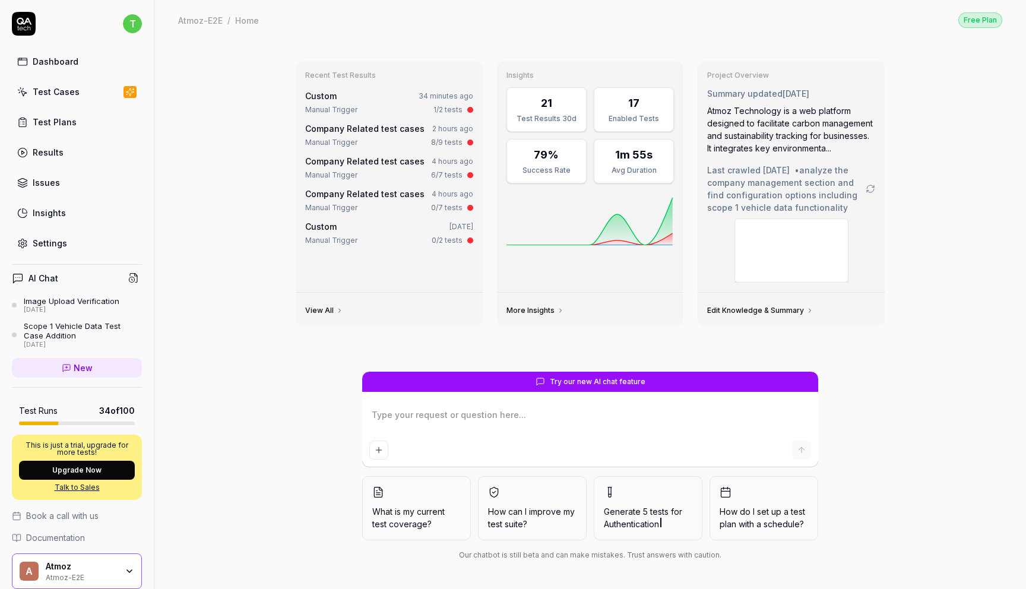
click at [80, 94] on link "Test Cases" at bounding box center [77, 91] width 130 height 23
type textarea "*"
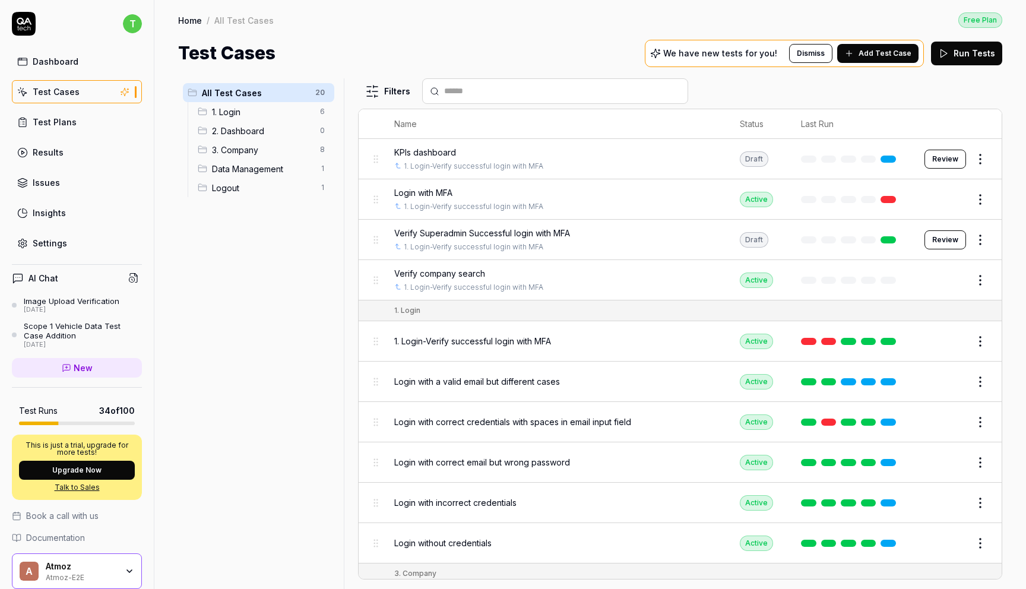
click at [241, 148] on span "3. Company" at bounding box center [262, 150] width 101 height 12
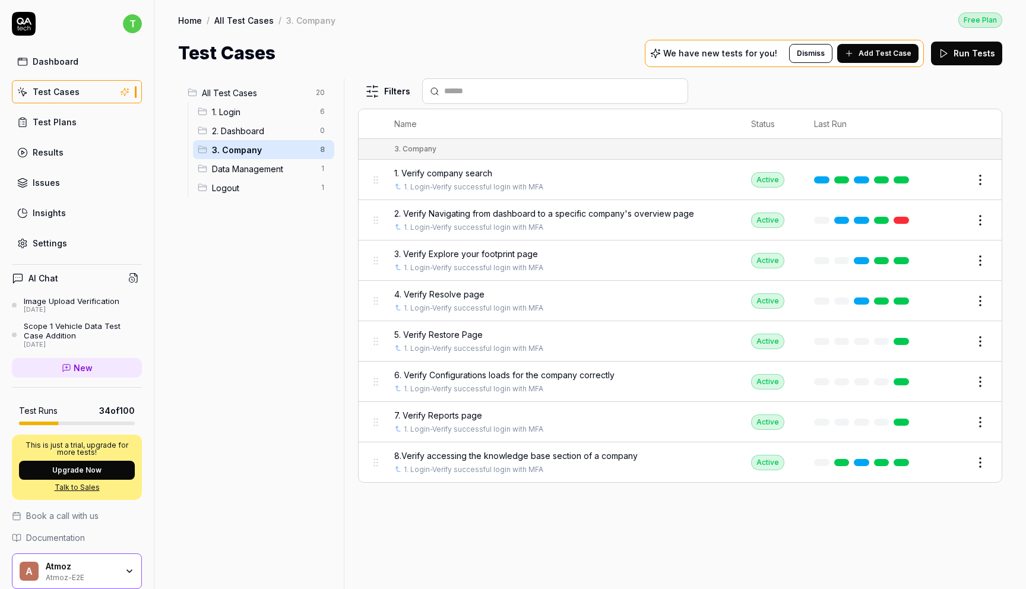
click at [211, 148] on div "3. Company 8" at bounding box center [263, 149] width 141 height 19
click at [265, 148] on span "3. Company" at bounding box center [262, 150] width 101 height 12
click at [883, 54] on span "Add Test Case" at bounding box center [885, 53] width 53 height 11
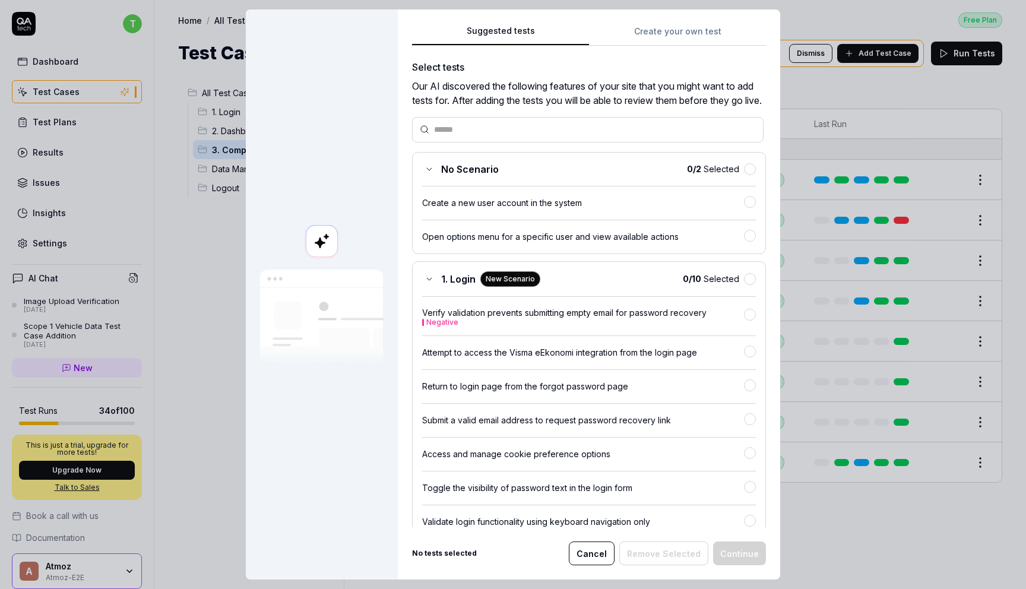
click at [656, 37] on div "Suggested tests Create your own test Select tests Our AI discovered the followi…" at bounding box center [589, 295] width 383 height 570
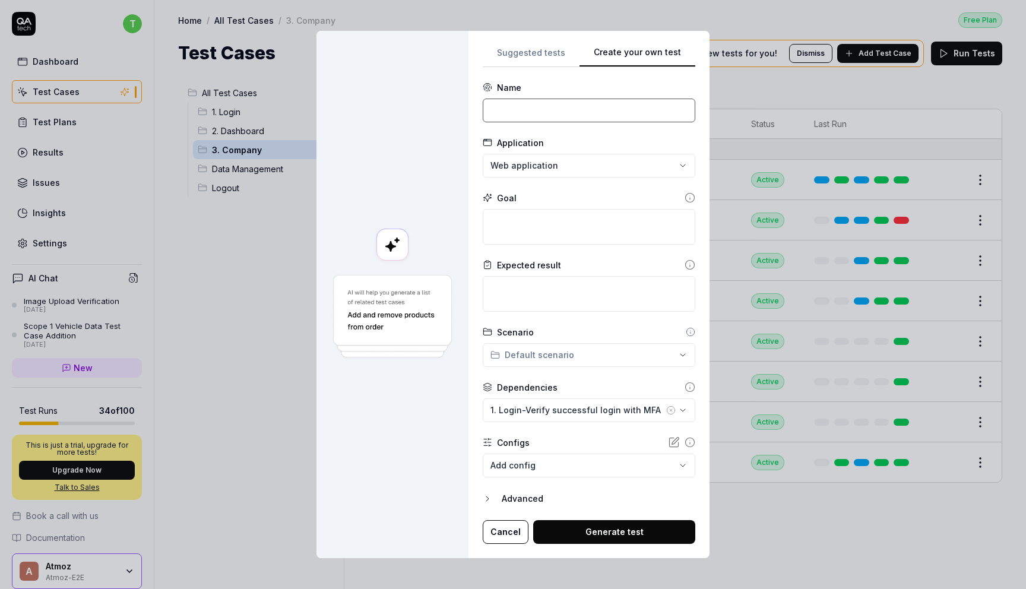
click at [516, 115] on input at bounding box center [589, 111] width 213 height 24
type input "9. Verify user adding configurations to specific company."
click at [543, 292] on textarea at bounding box center [589, 294] width 213 height 36
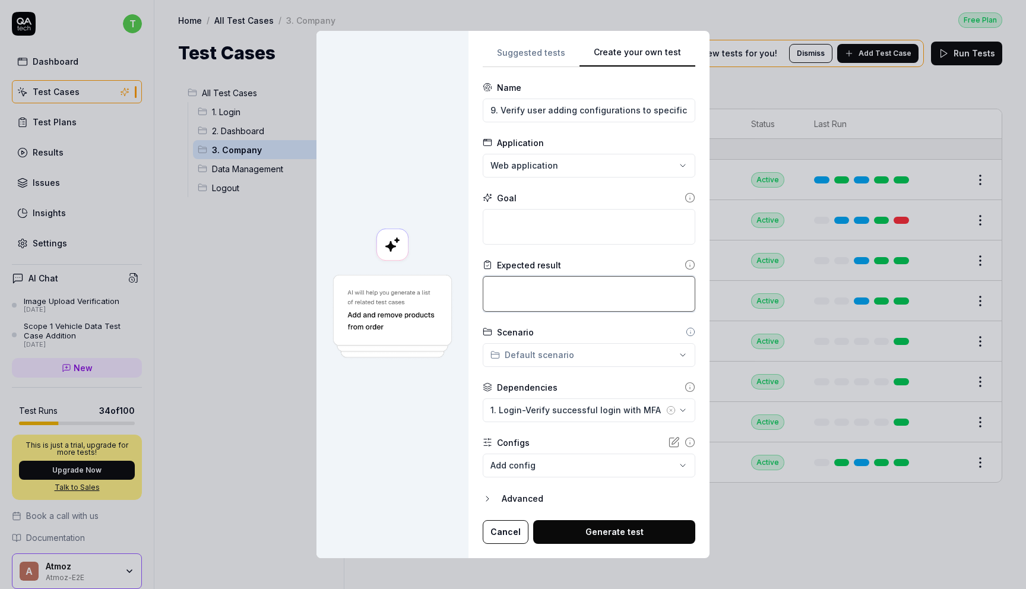
click at [528, 293] on textarea at bounding box center [589, 294] width 213 height 36
type textarea "*"
type textarea "W"
type textarea "*"
type textarea "Wh"
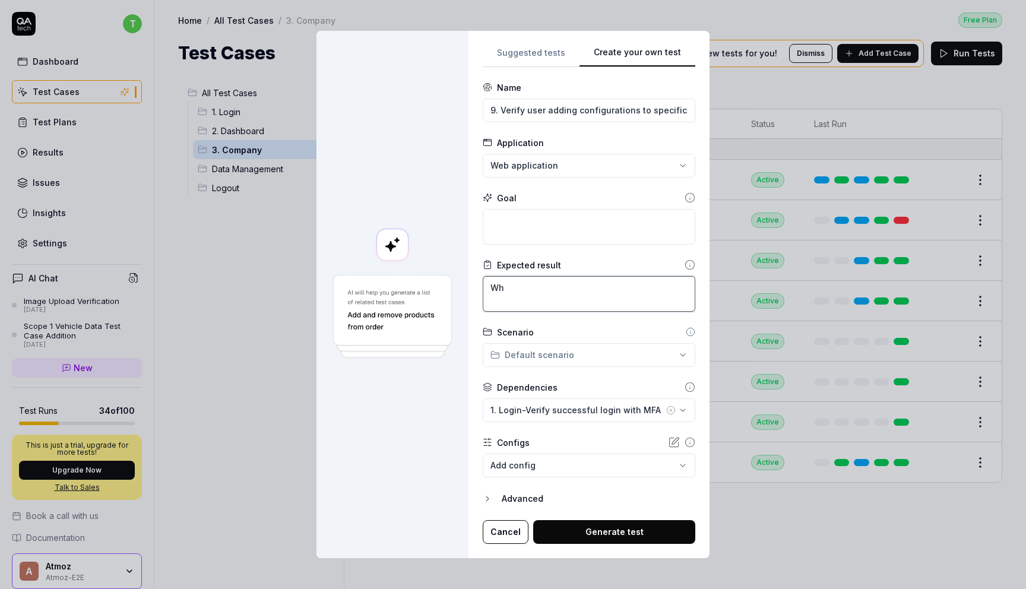
type textarea "*"
type textarea "Whe"
type textarea "*"
type textarea "When"
type textarea "*"
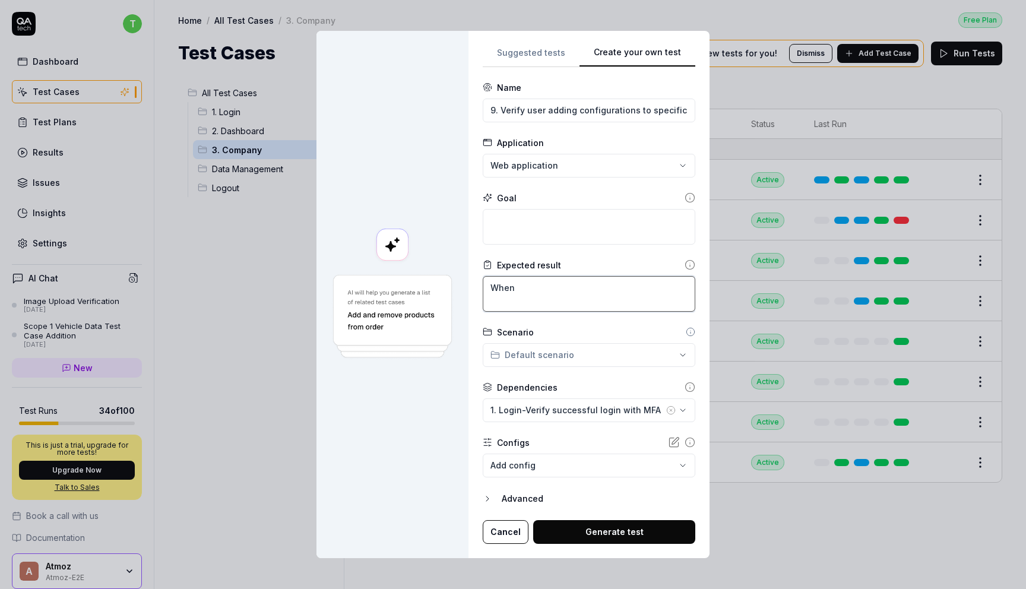
type textarea "When"
type textarea "*"
type textarea "When"
type textarea "*"
type textarea "Whe"
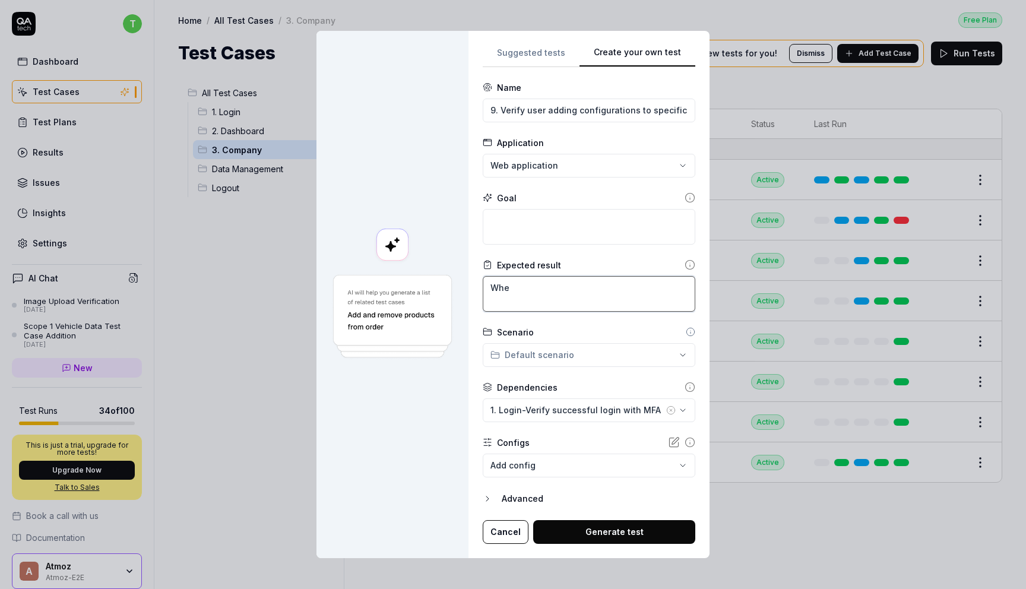
type textarea "*"
type textarea "Wh"
type textarea "*"
type textarea "W"
type textarea "*"
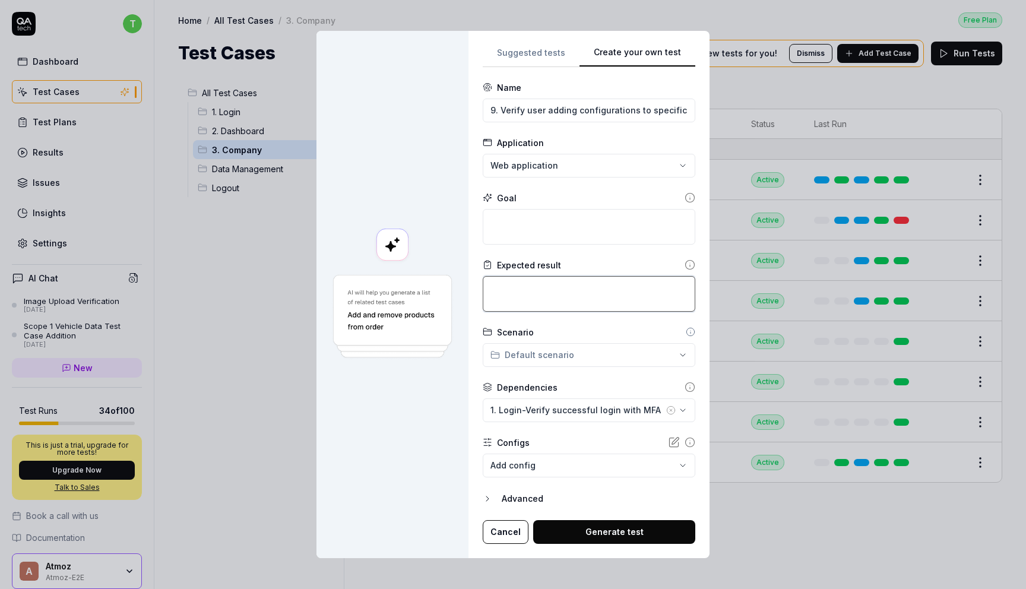
type textarea "U"
type textarea "*"
type textarea "Us"
type textarea "*"
type textarea "Use"
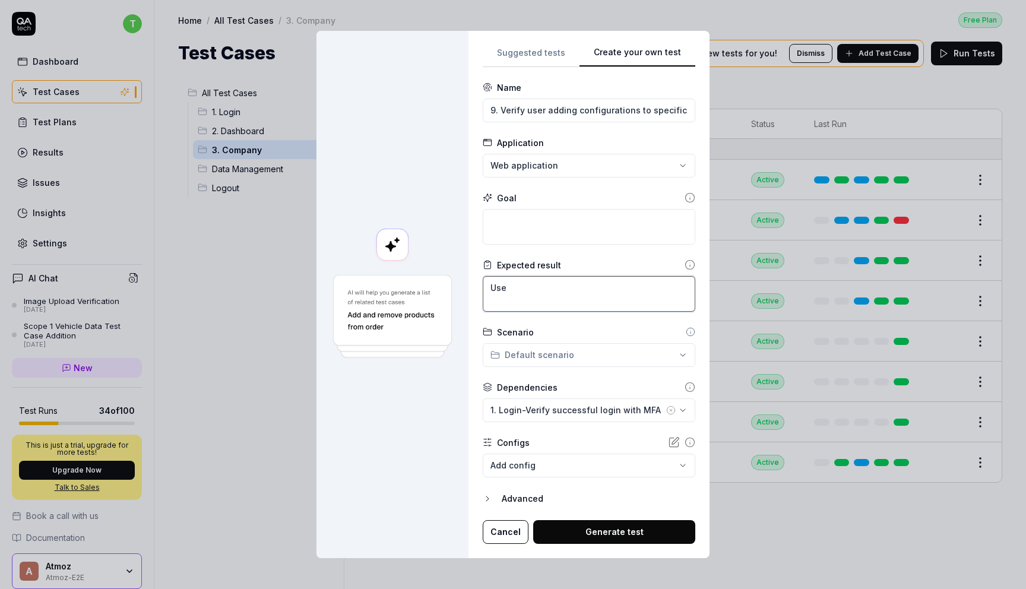
type textarea "*"
type textarea "User"
type textarea "*"
type textarea "User"
type textarea "*"
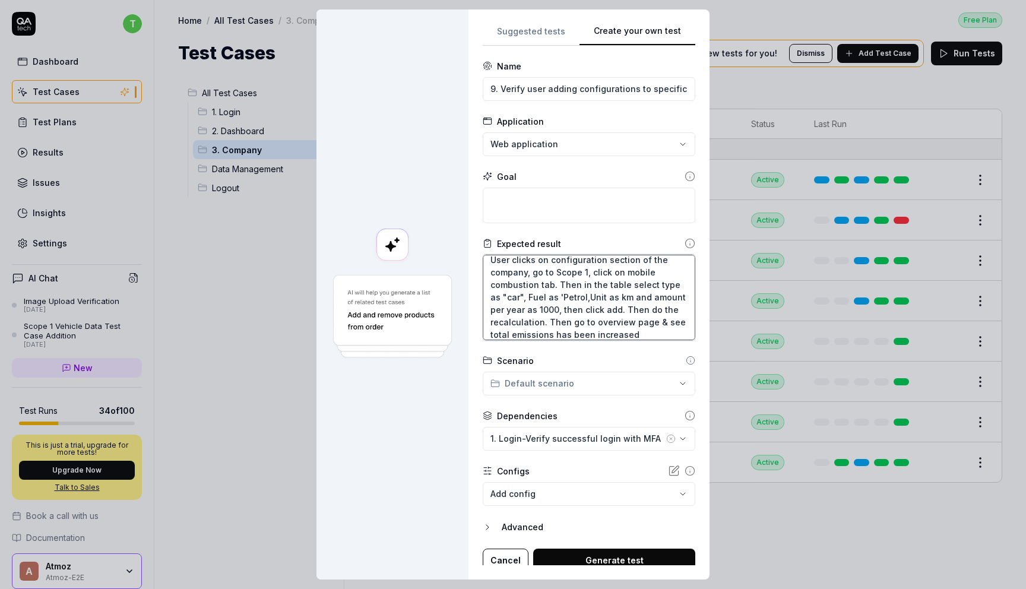
scroll to position [12, 0]
click at [611, 553] on button "Generate test" at bounding box center [614, 561] width 162 height 24
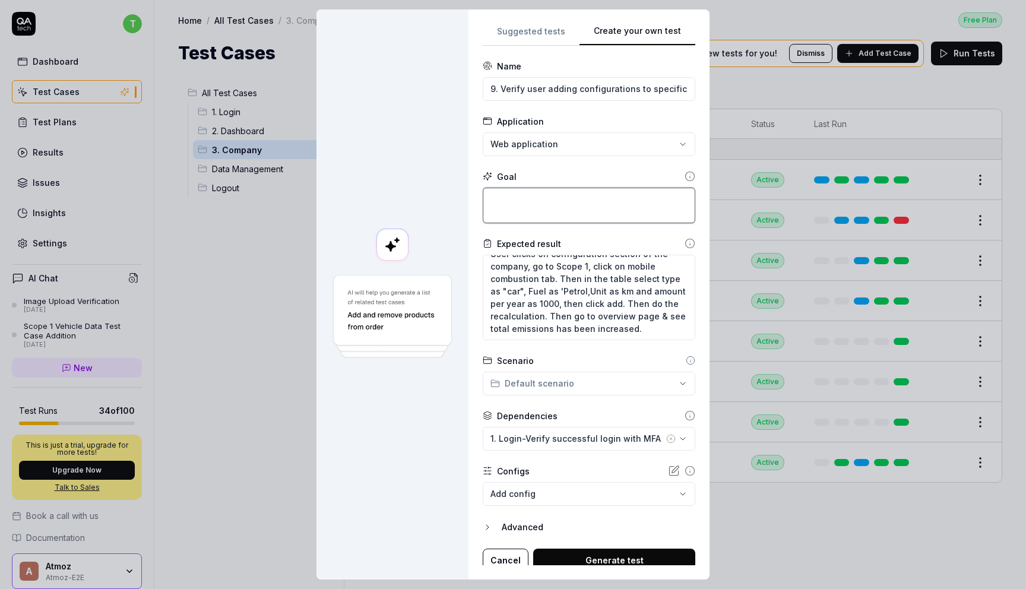
click at [536, 192] on textarea at bounding box center [589, 206] width 213 height 36
click at [617, 554] on button "Generate test" at bounding box center [614, 561] width 162 height 24
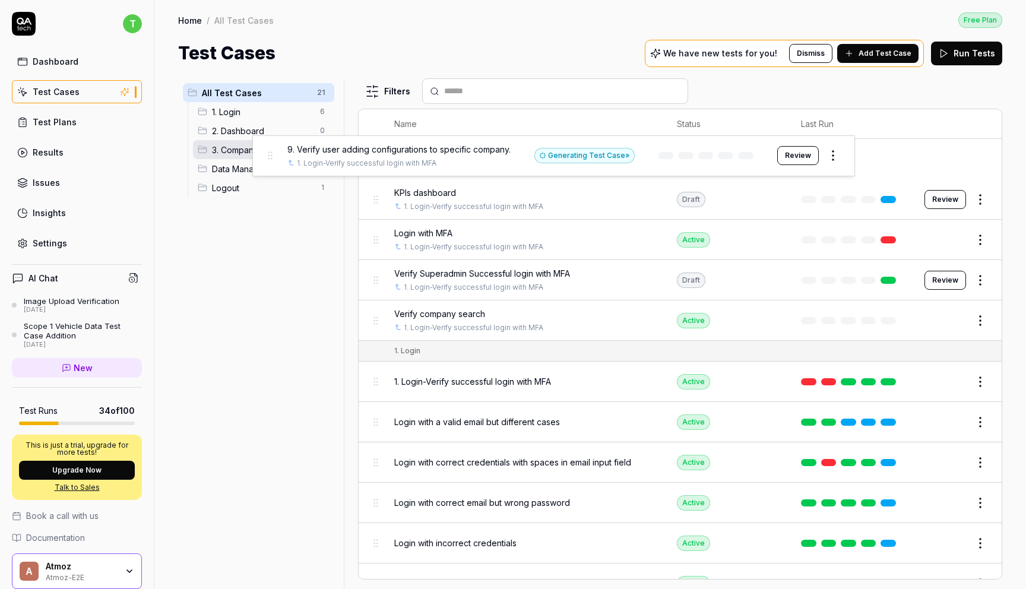
drag, startPoint x: 377, startPoint y: 159, endPoint x: 271, endPoint y: 156, distance: 106.3
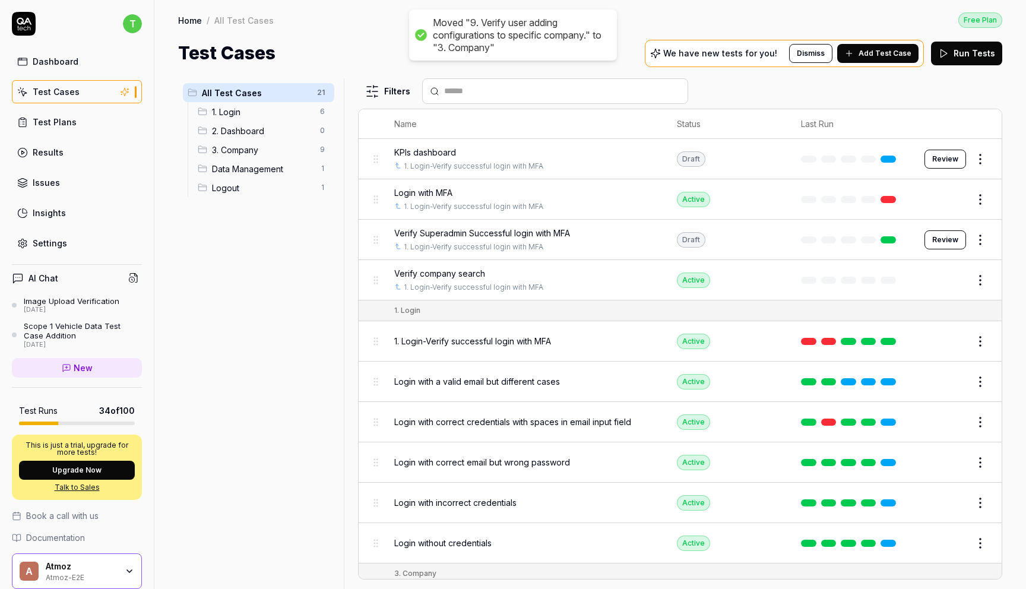
click at [270, 150] on span "3. Company" at bounding box center [262, 150] width 101 height 12
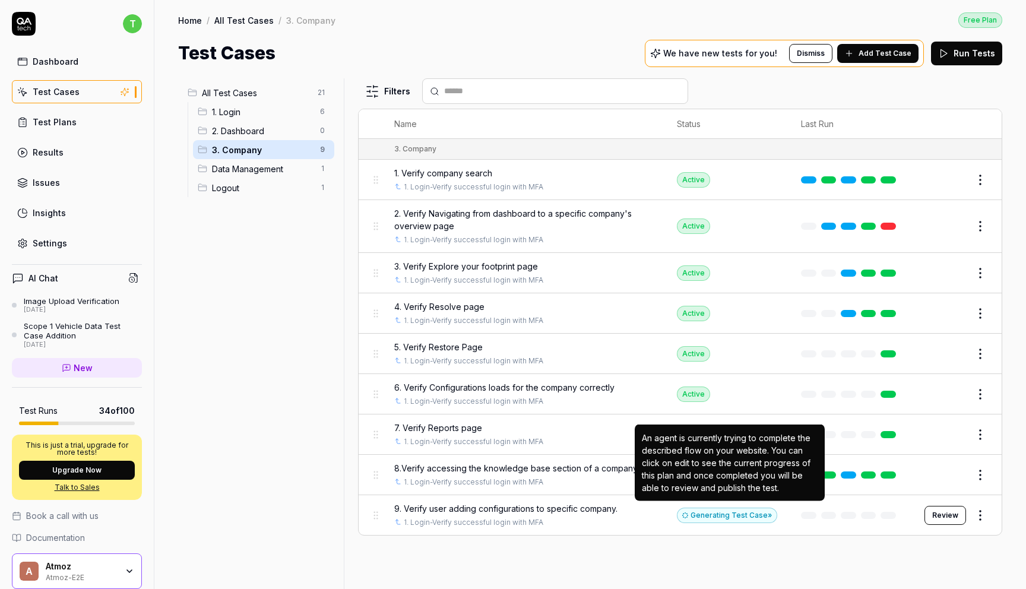
click at [716, 514] on div "Generating Test Case »" at bounding box center [727, 515] width 100 height 15
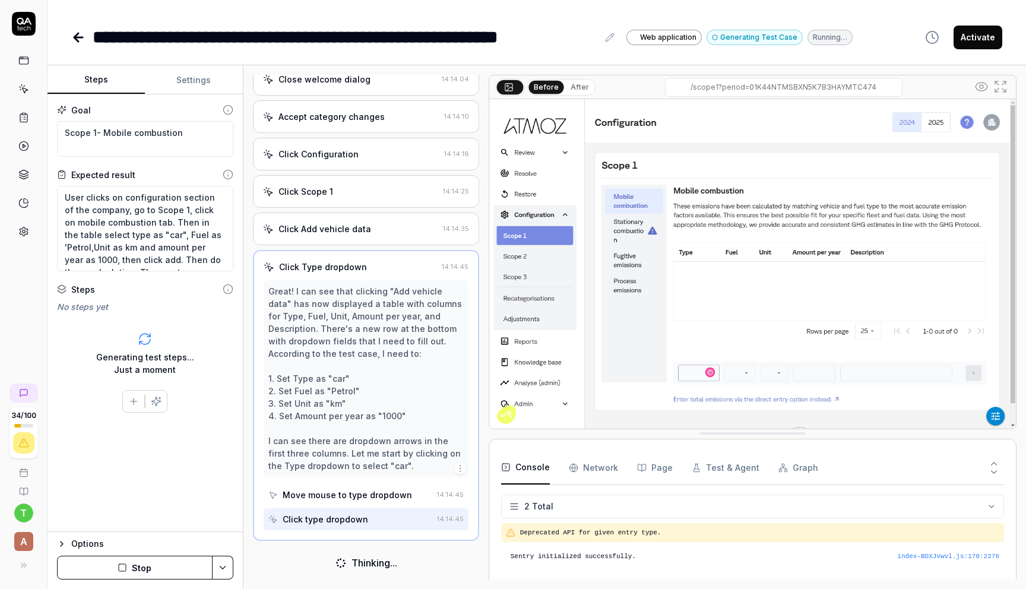
scroll to position [179, 0]
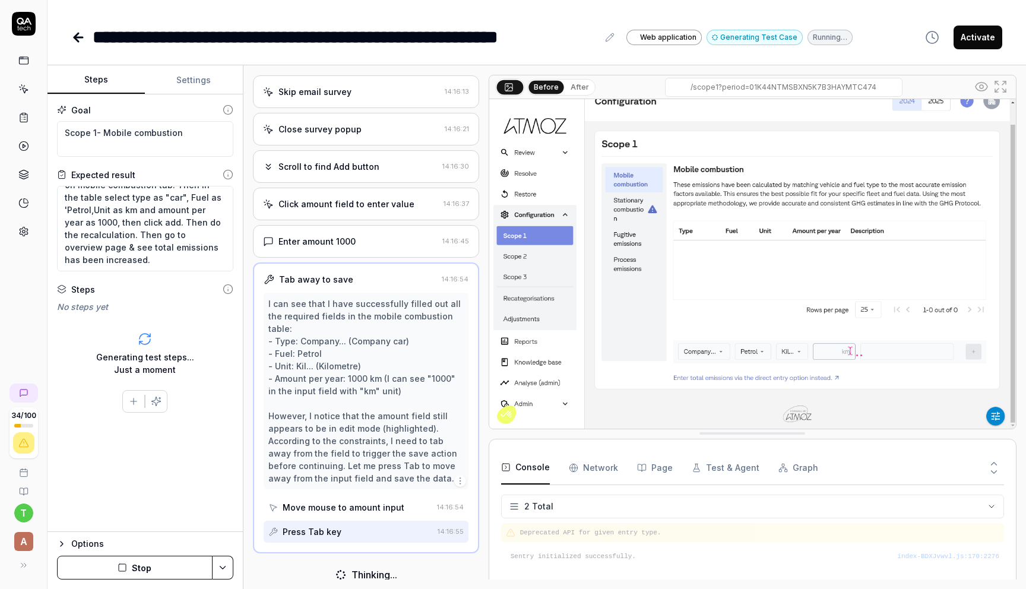
scroll to position [765, 0]
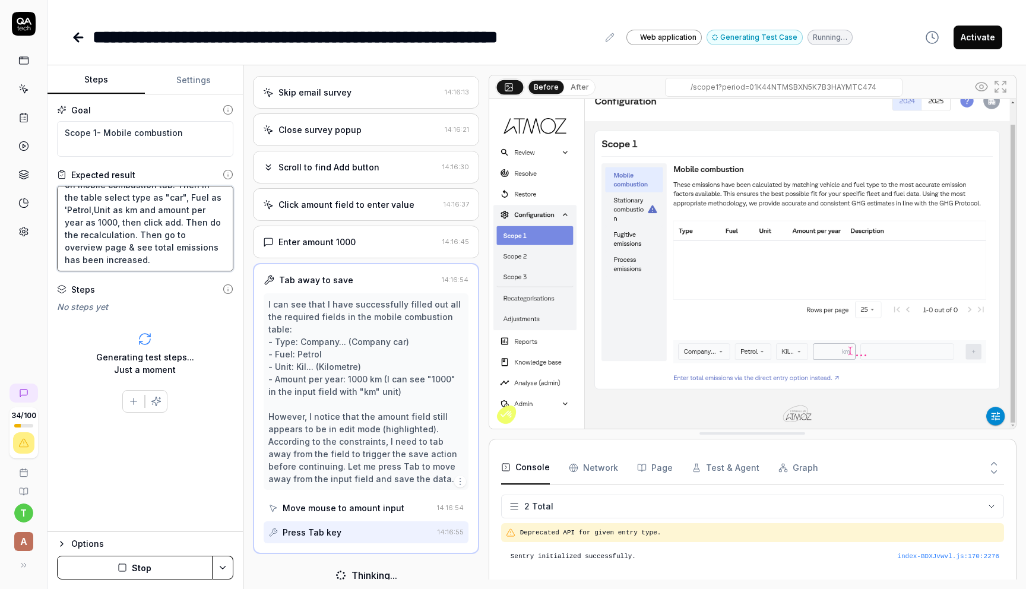
click at [77, 223] on textarea "User clicks on configuration section of the company, go to Scope 1, click on mo…" at bounding box center [145, 229] width 176 height 86
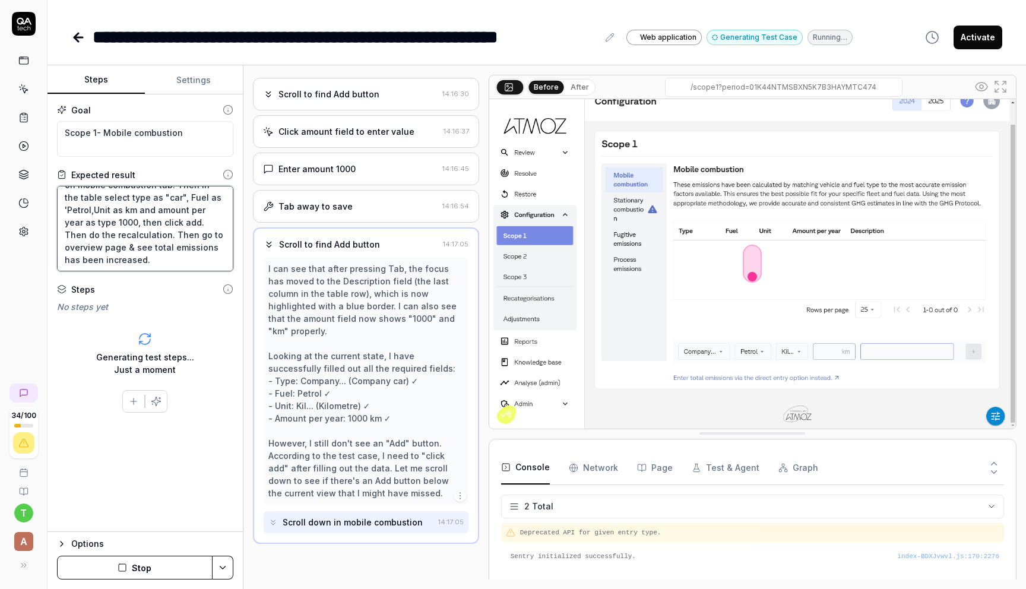
scroll to position [828, 0]
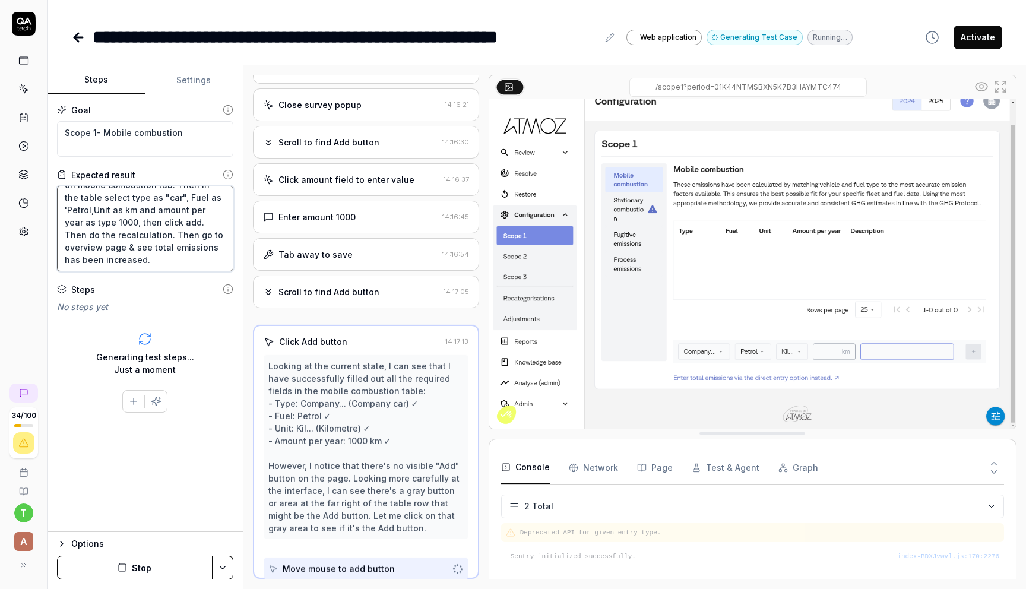
click at [155, 208] on textarea "User clicks on configuration section of the company, go to Scope 1, click on mo…" at bounding box center [145, 229] width 176 height 86
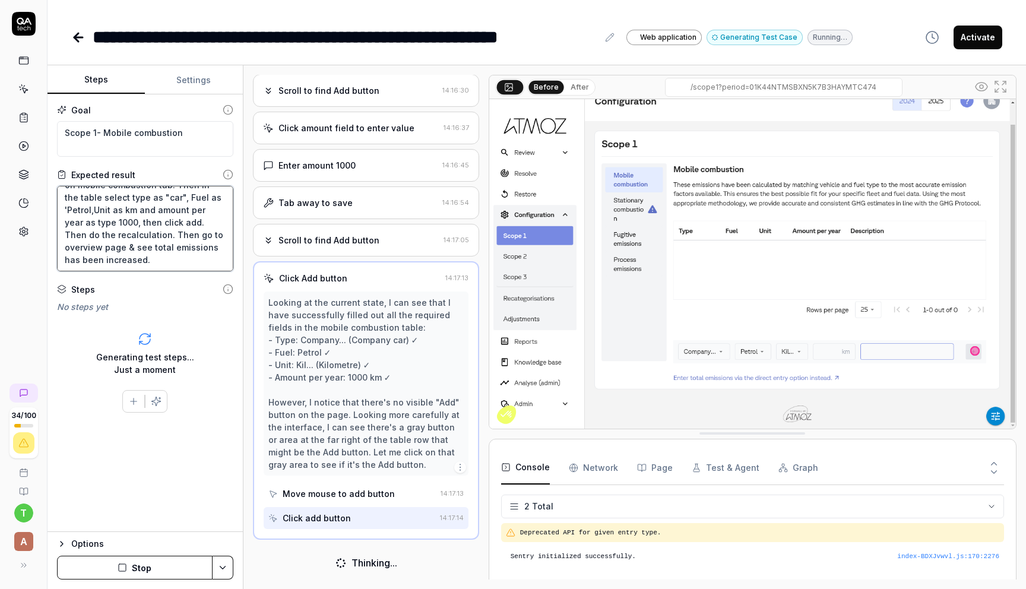
scroll to position [840, 0]
click at [818, 354] on img at bounding box center [752, 264] width 527 height 330
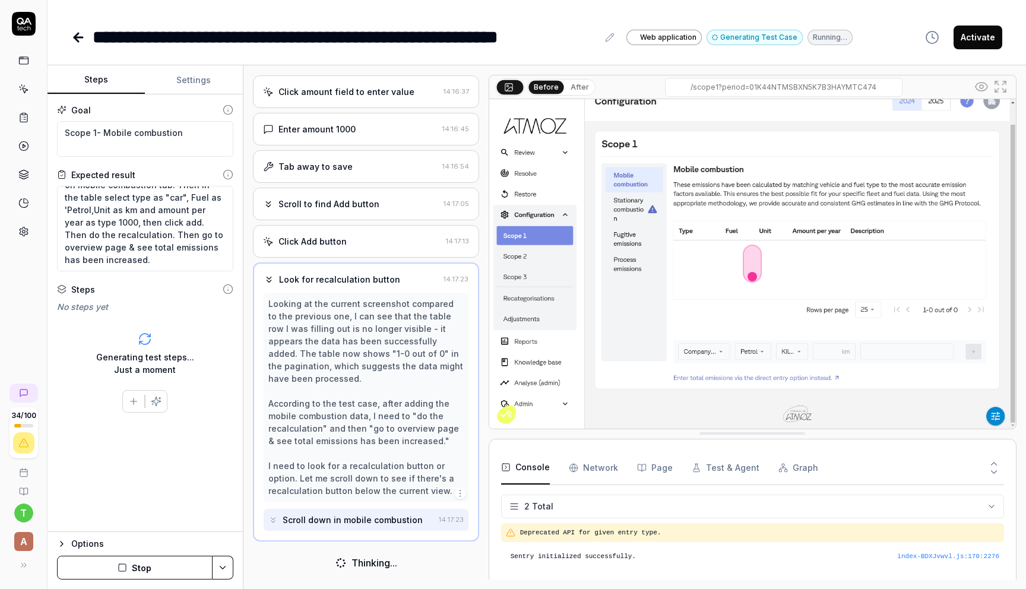
scroll to position [878, 0]
click at [182, 221] on textarea "User clicks on configuration section of the company, go to Scope 1, click on mo…" at bounding box center [145, 229] width 176 height 86
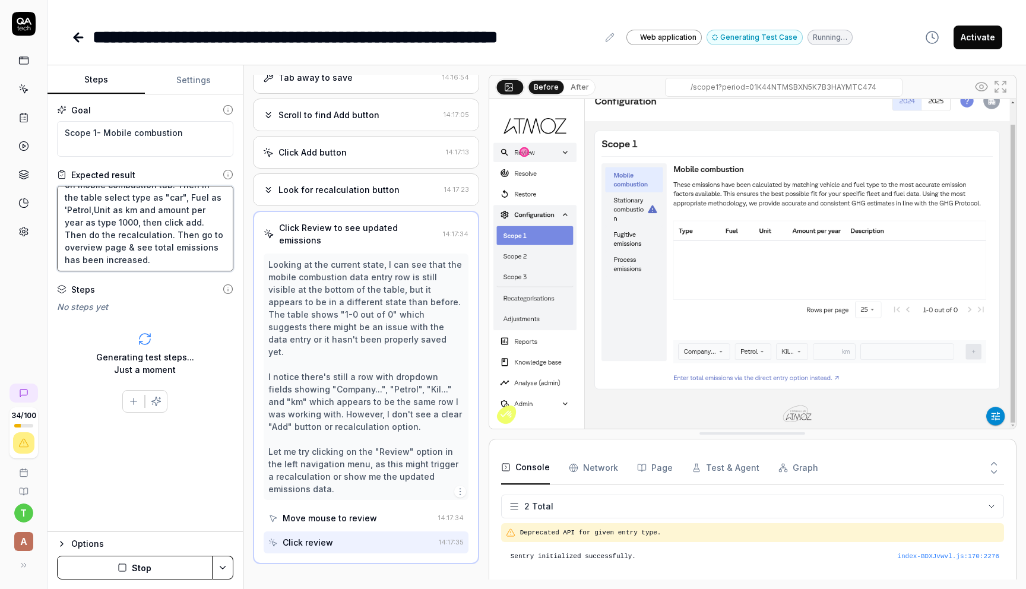
scroll to position [965, 0]
click at [156, 210] on textarea "User clicks on configuration section of the company, go to Scope 1, click on mo…" at bounding box center [145, 229] width 176 height 86
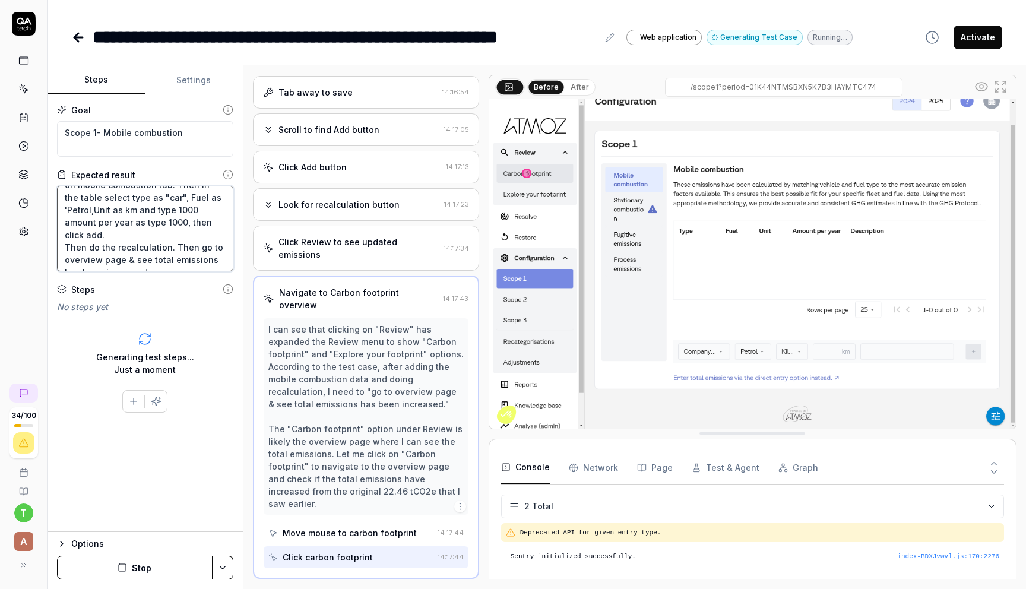
scroll to position [50, 0]
click at [64, 208] on textarea "User clicks on configuration section of the company, go to Scope 1, click on mo…" at bounding box center [145, 229] width 176 height 86
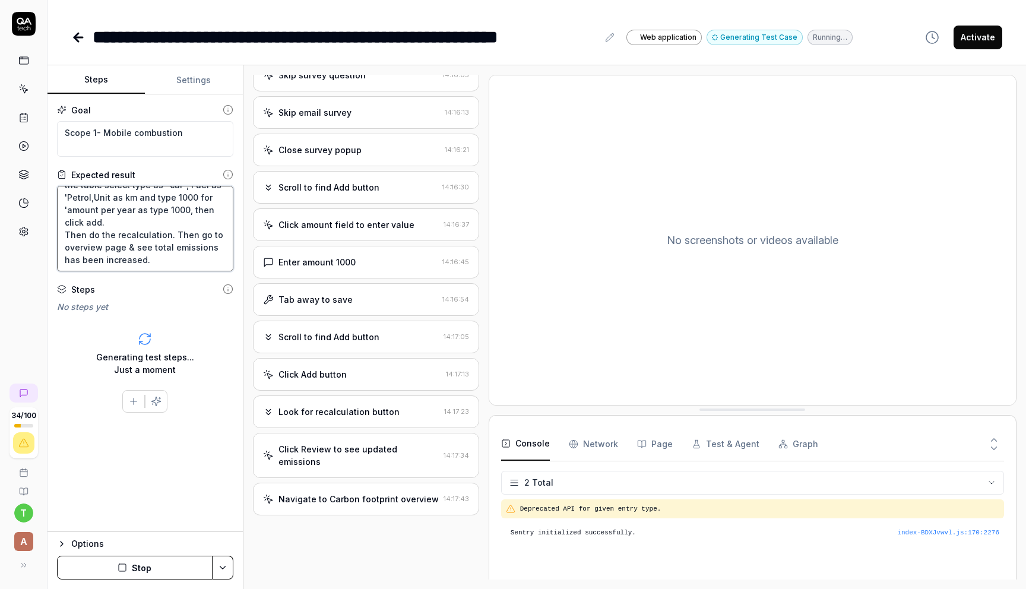
scroll to position [744, 0]
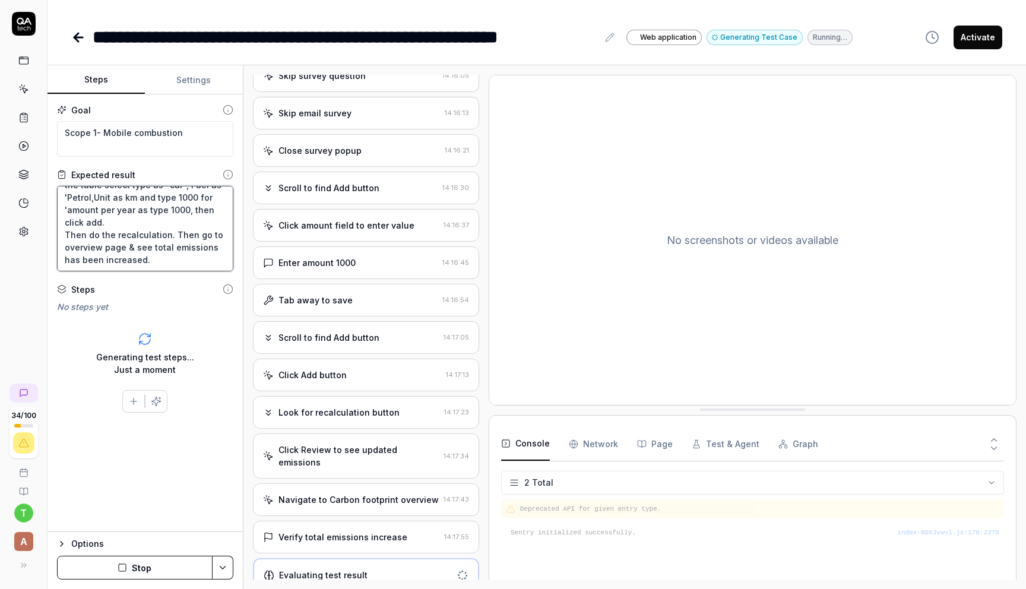
click at [134, 208] on textarea "User clicks on configuration section of the company, go to Scope 1, click on mo…" at bounding box center [145, 229] width 176 height 86
click at [186, 208] on textarea "User clicks on configuration section of the company, go to Scope 1, click on mo…" at bounding box center [145, 229] width 176 height 86
click at [210, 224] on textarea "User clicks on configuration section of the company, go to Scope 1, click on mo…" at bounding box center [145, 229] width 176 height 86
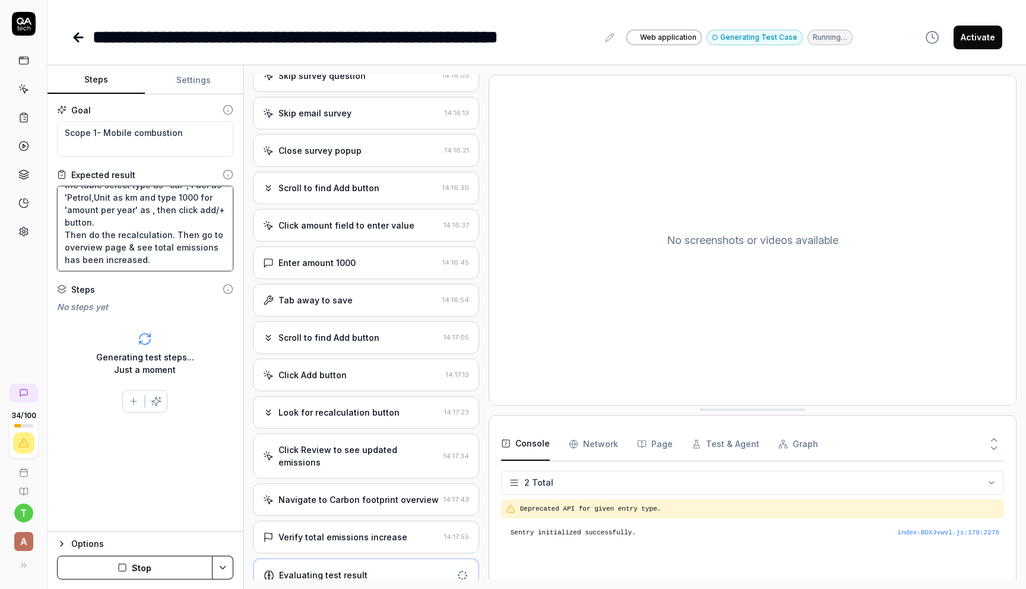
scroll to position [750, 0]
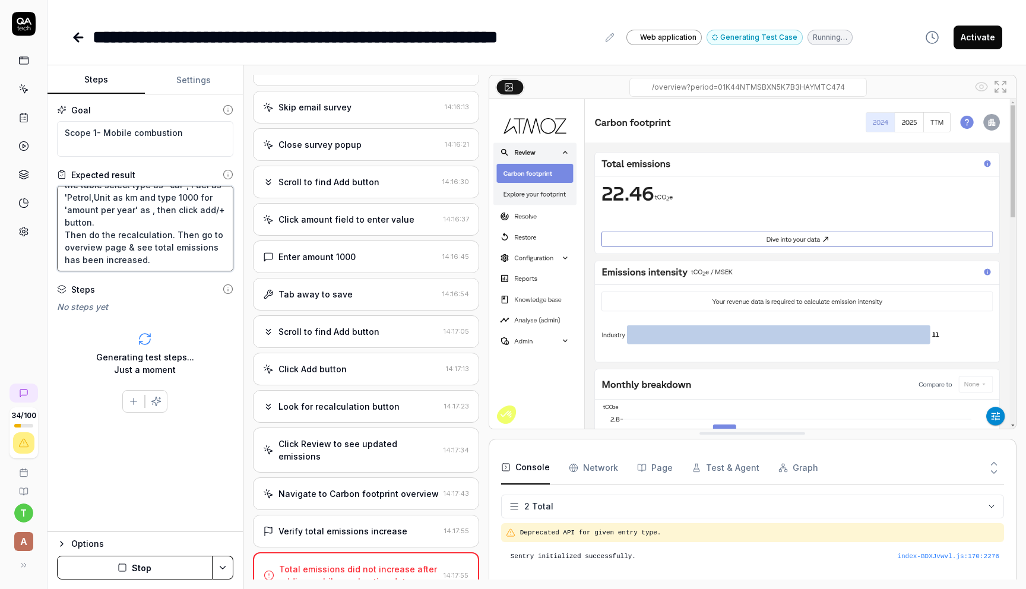
click at [119, 226] on textarea "User clicks on configuration section of the company, go to Scope 1, click on mo…" at bounding box center [145, 229] width 176 height 86
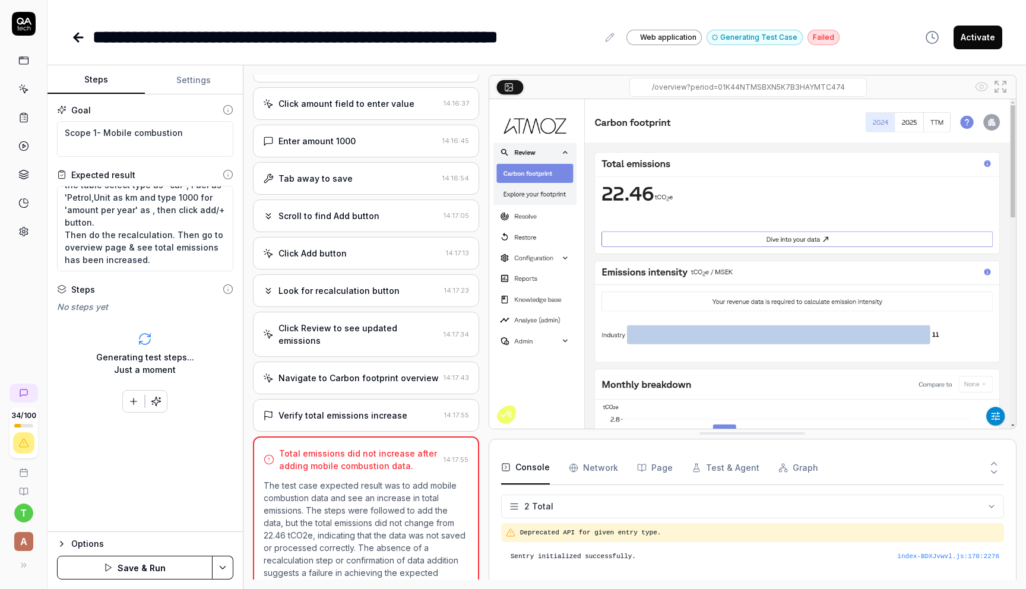
click at [130, 570] on button "Save & Run" at bounding box center [135, 568] width 156 height 24
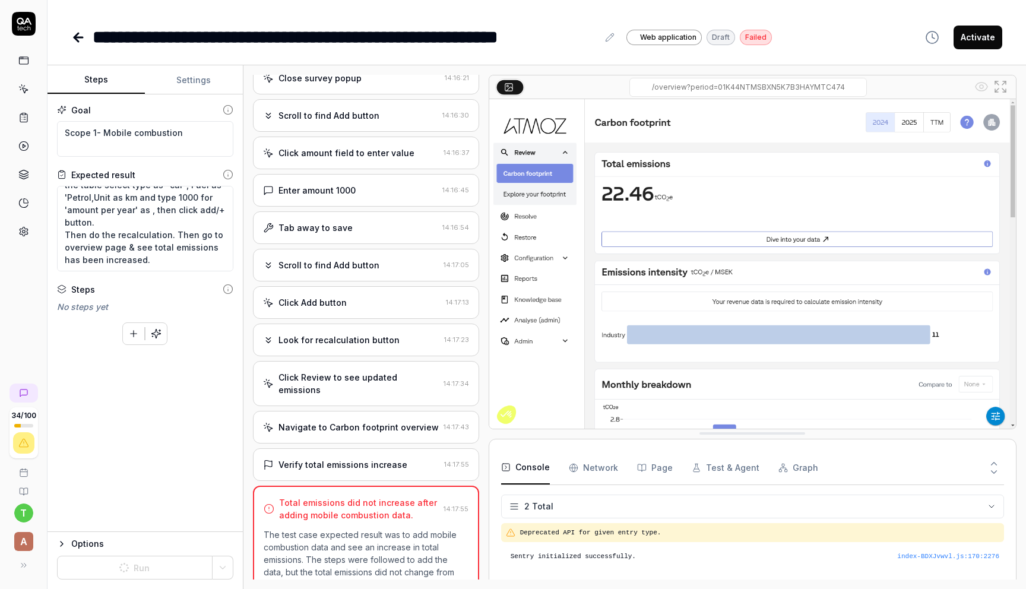
click at [347, 195] on div "Enter amount 1000" at bounding box center [317, 190] width 77 height 12
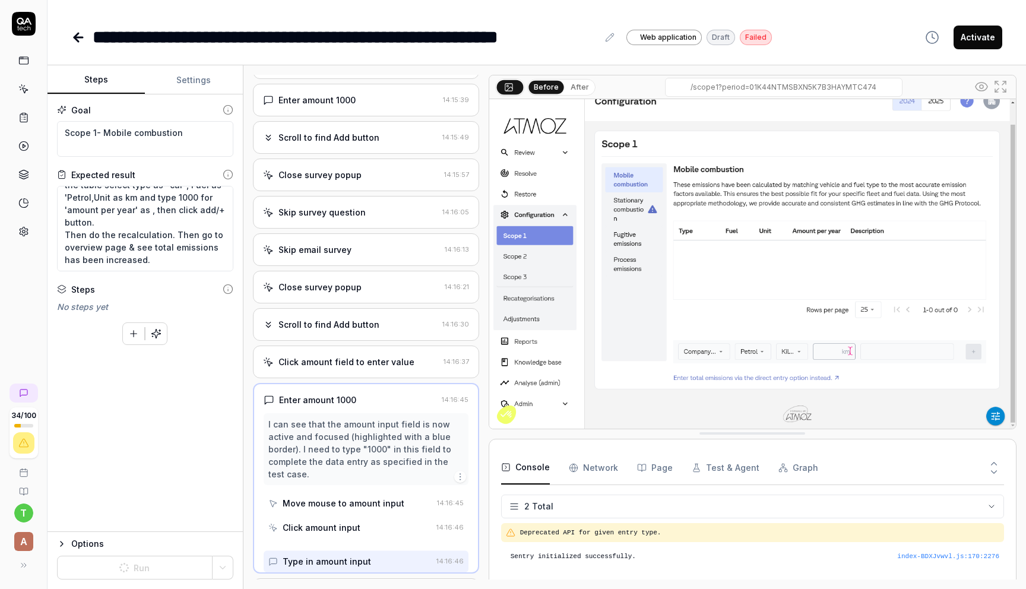
scroll to position [602, 0]
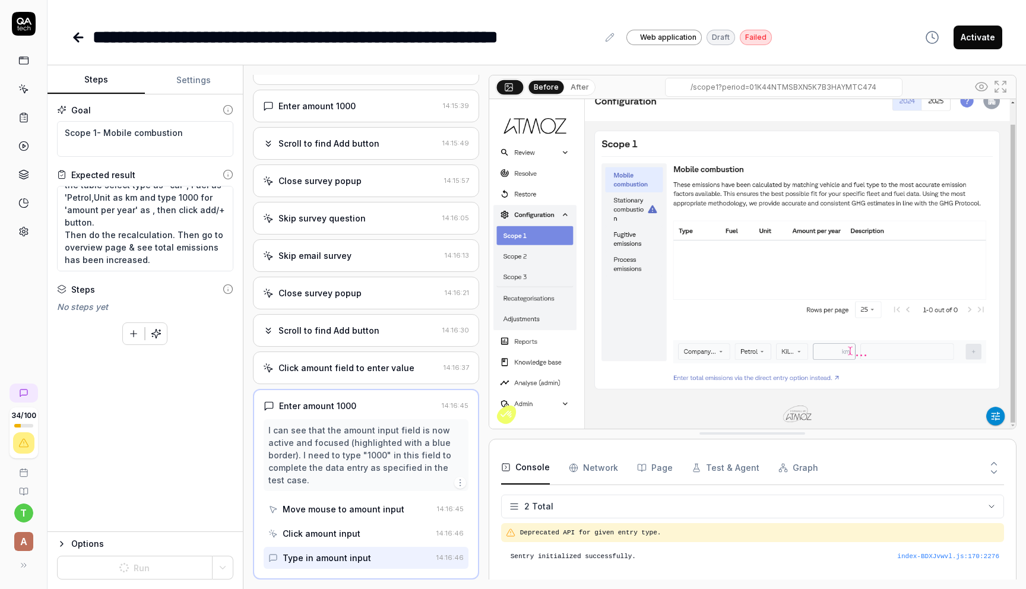
click at [832, 349] on img at bounding box center [752, 264] width 527 height 330
click at [391, 368] on div "Click amount field to enter value" at bounding box center [347, 368] width 136 height 12
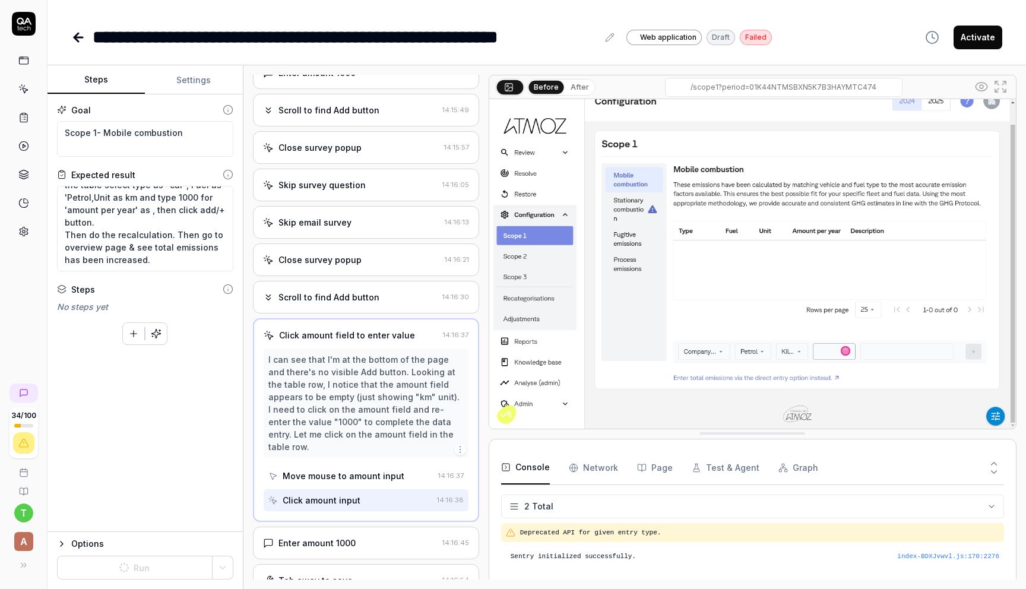
scroll to position [636, 0]
click at [458, 444] on icon "button" at bounding box center [461, 449] width 10 height 10
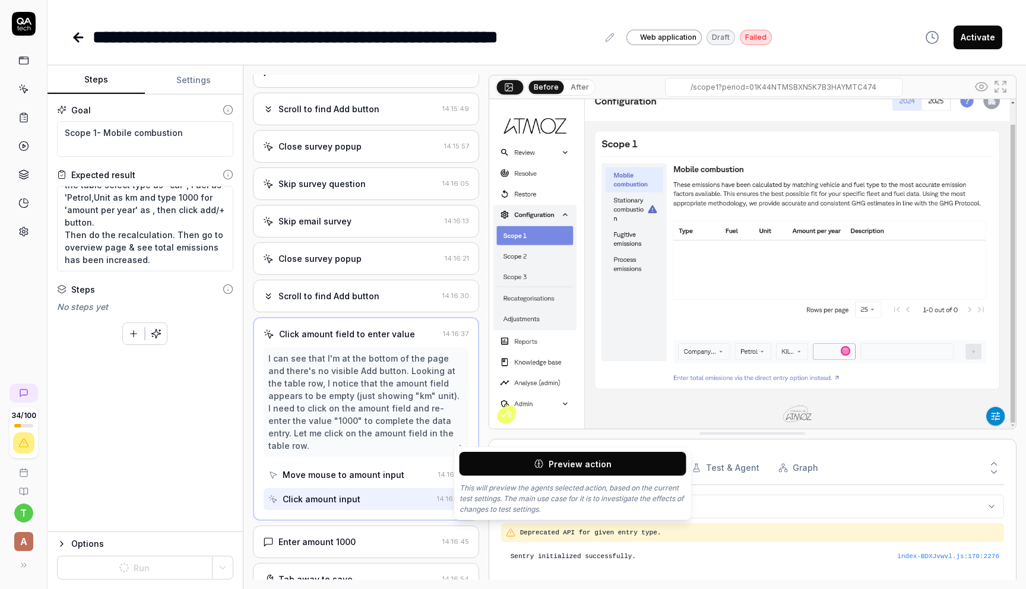
click at [380, 295] on div "Scroll to find Add button" at bounding box center [350, 296] width 175 height 12
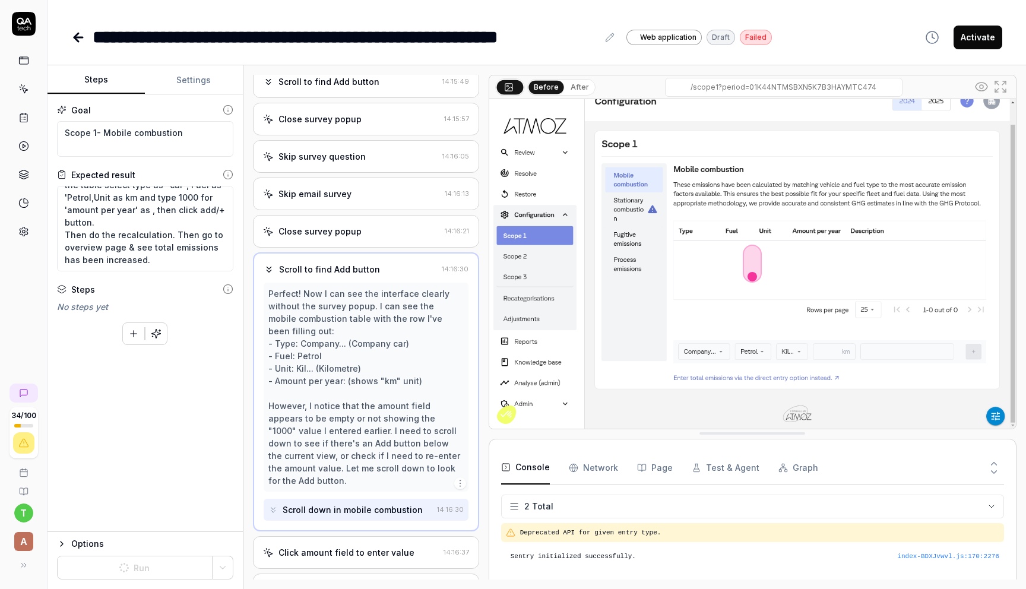
scroll to position [671, 0]
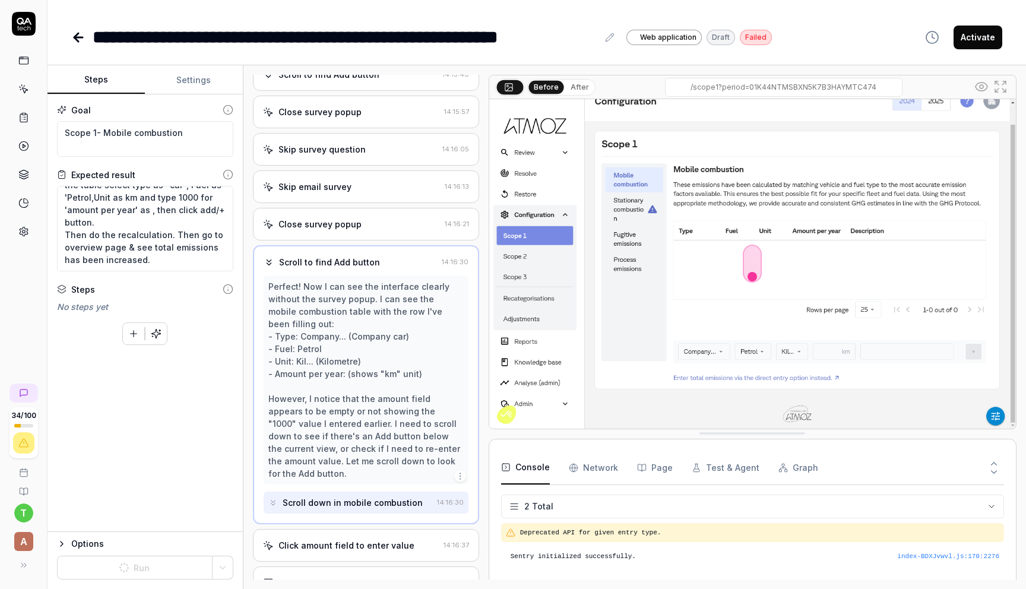
click at [457, 472] on icon "button" at bounding box center [461, 477] width 10 height 10
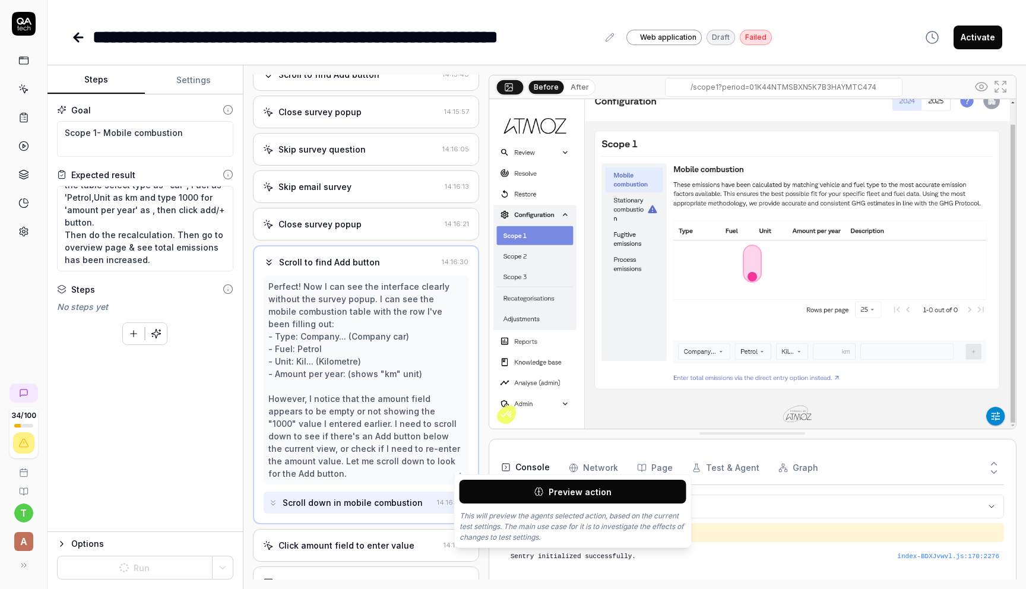
click at [495, 497] on button "Preview action" at bounding box center [573, 492] width 227 height 24
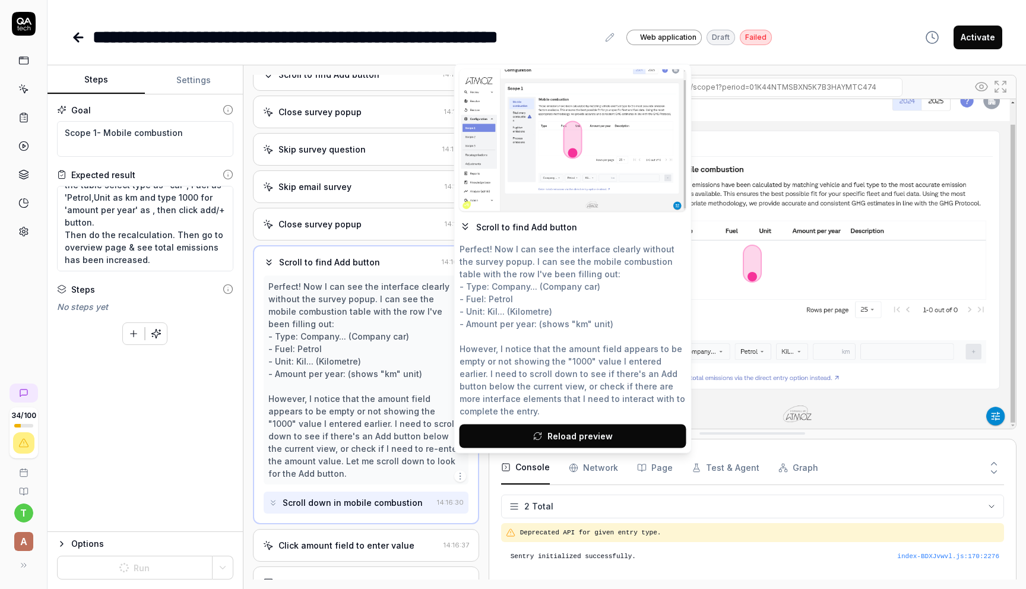
click at [459, 472] on icon "button" at bounding box center [461, 477] width 10 height 10
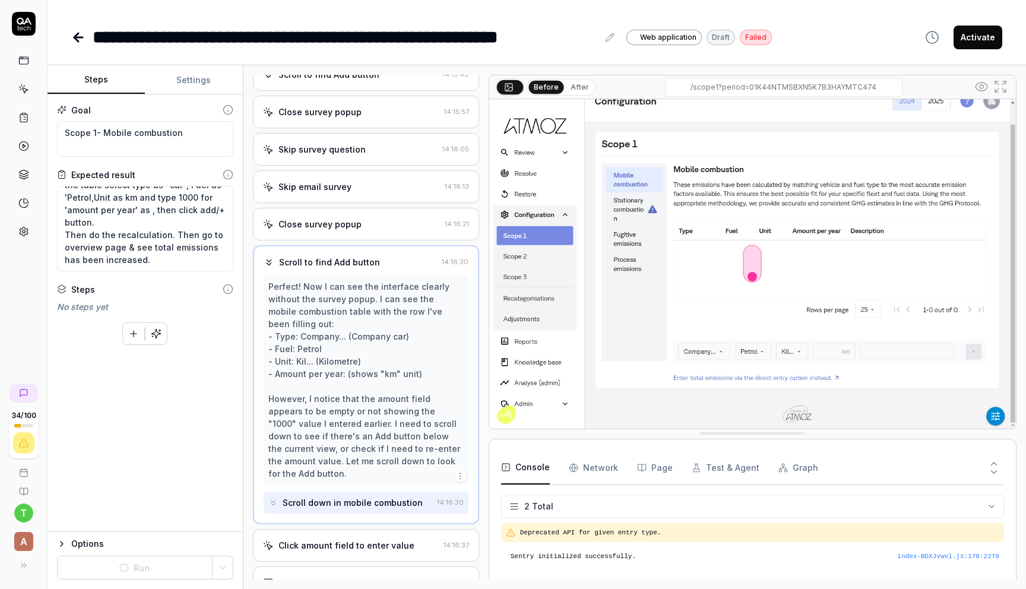
click at [459, 472] on icon "button" at bounding box center [461, 477] width 10 height 10
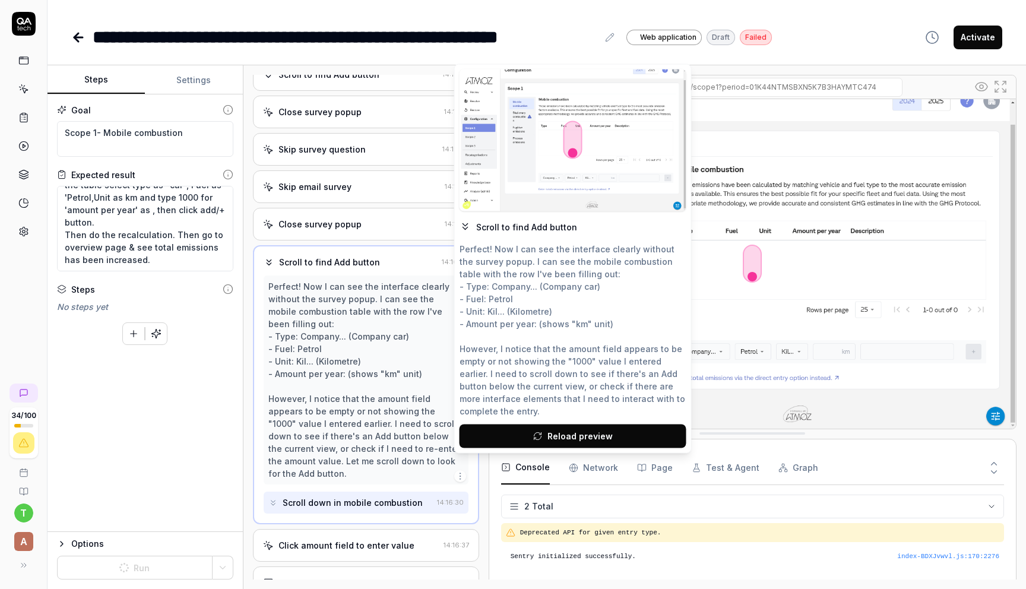
click at [673, 12] on div "**********" at bounding box center [537, 25] width 979 height 50
